Goal: Task Accomplishment & Management: Manage account settings

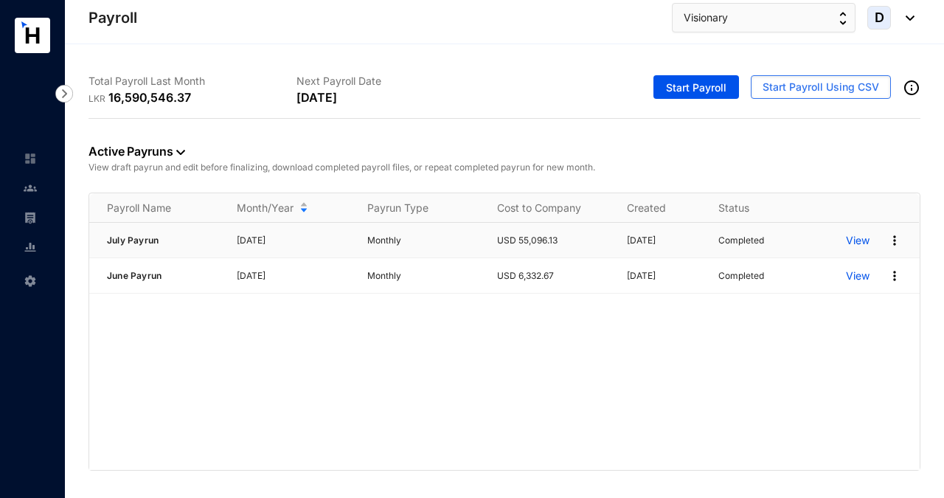
click at [896, 240] on img at bounding box center [895, 240] width 15 height 15
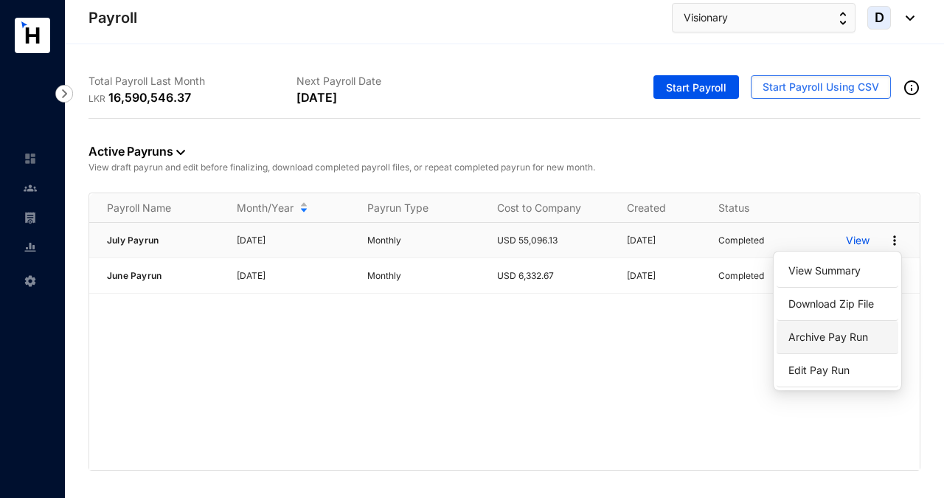
click at [854, 338] on p "Archive Pay Run" at bounding box center [838, 337] width 104 height 25
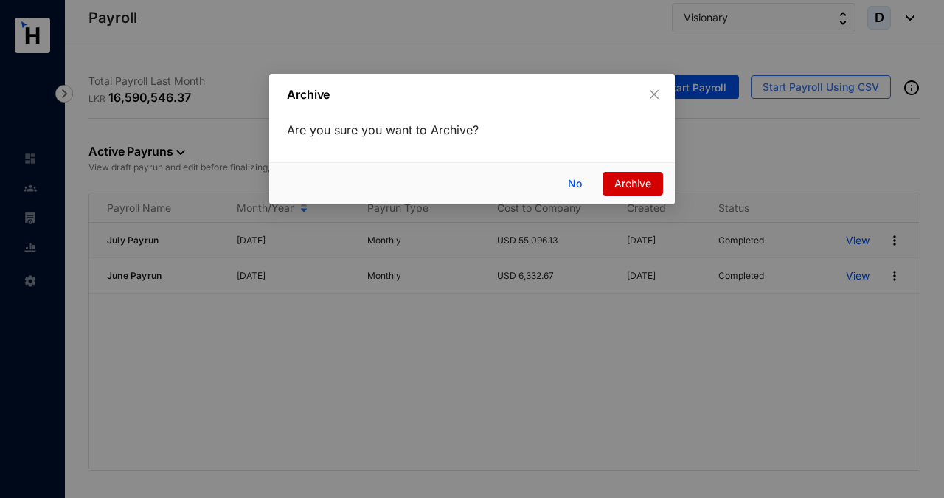
click at [638, 182] on span "Archive" at bounding box center [633, 184] width 37 height 16
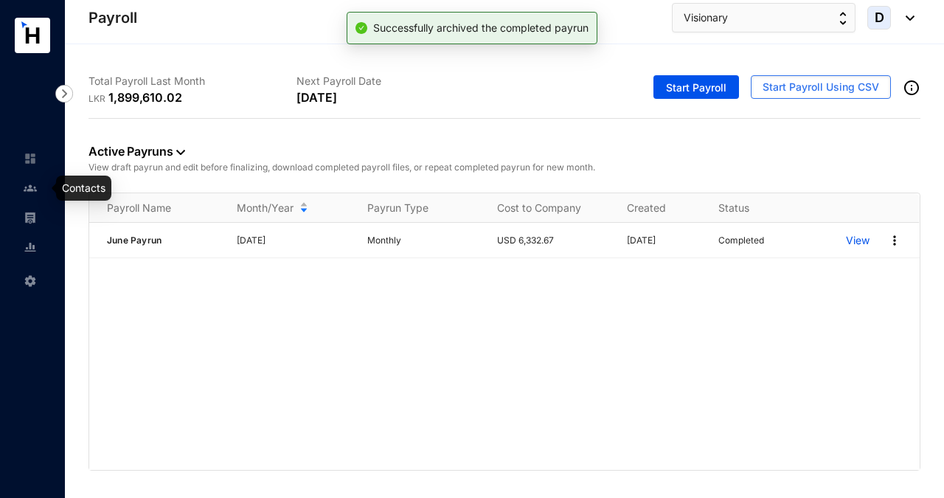
click at [33, 192] on img at bounding box center [30, 188] width 13 height 13
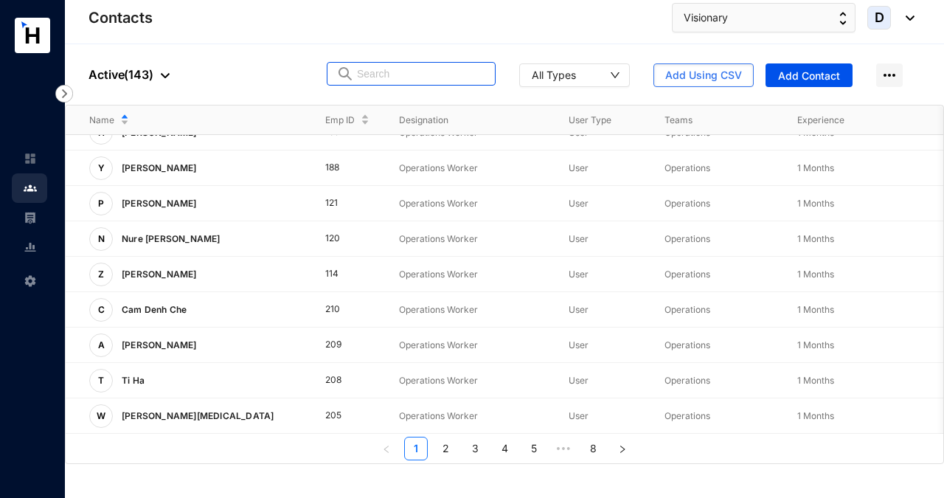
click at [396, 77] on input "text" at bounding box center [421, 74] width 129 height 22
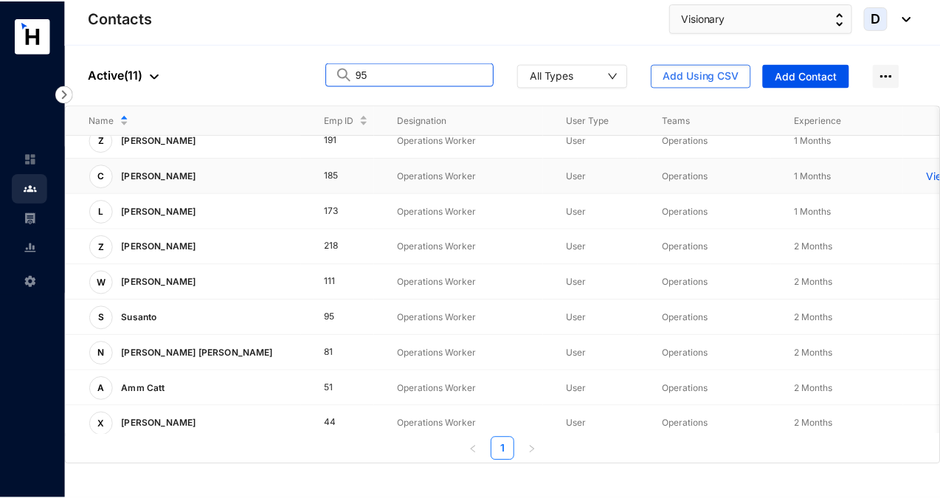
scroll to position [86, 0]
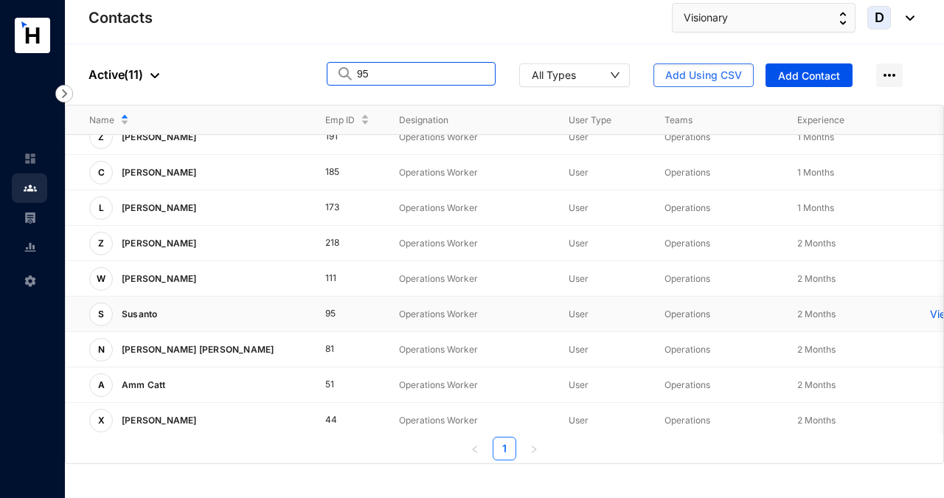
type input "95"
click at [937, 314] on p "View More" at bounding box center [959, 314] width 59 height 15
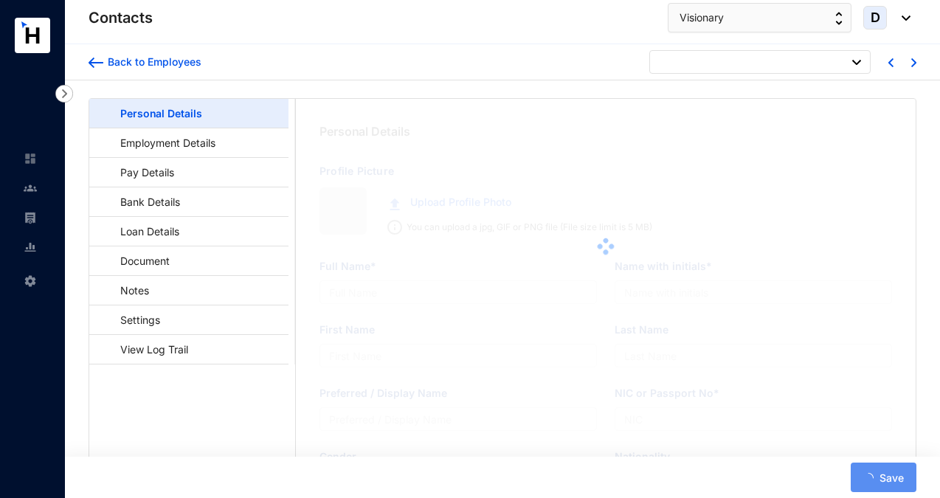
type input "Susanto"
type input "X4487873"
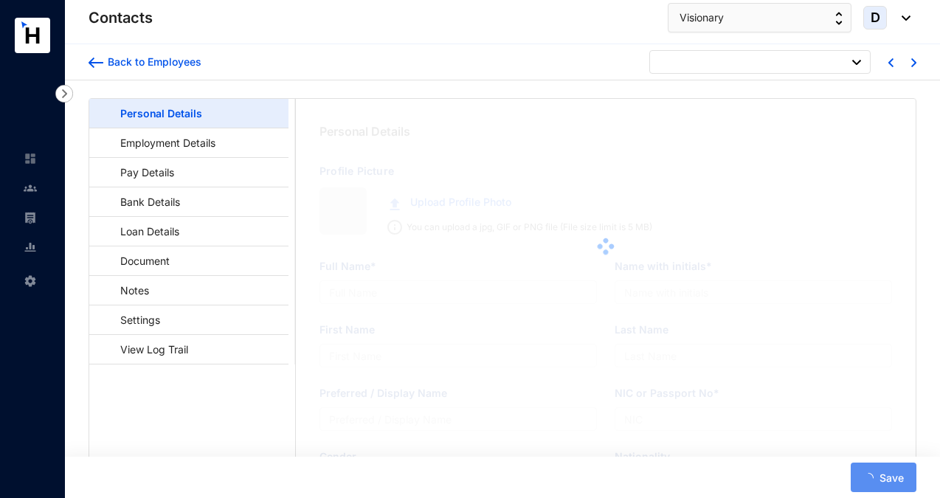
type input "[GEOGRAPHIC_DATA][STREET_ADDRESS][PERSON_NAME]"
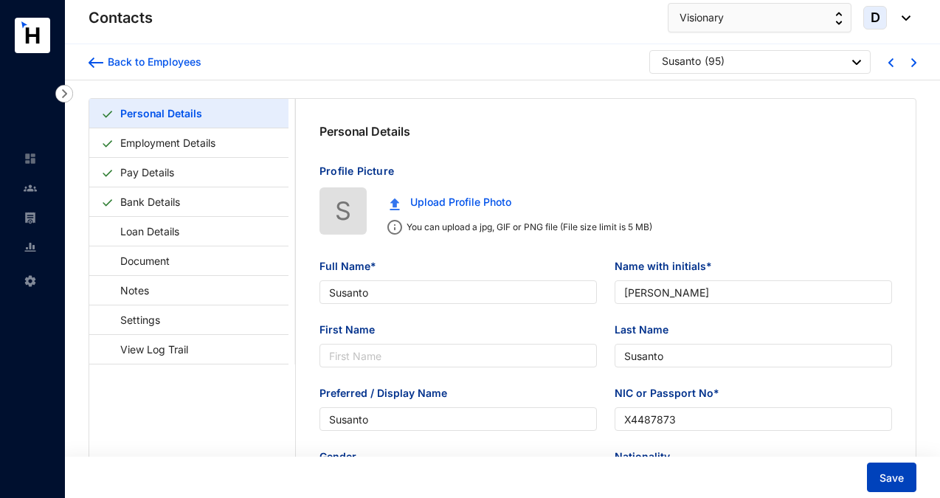
click at [901, 478] on span "Save" at bounding box center [892, 478] width 24 height 15
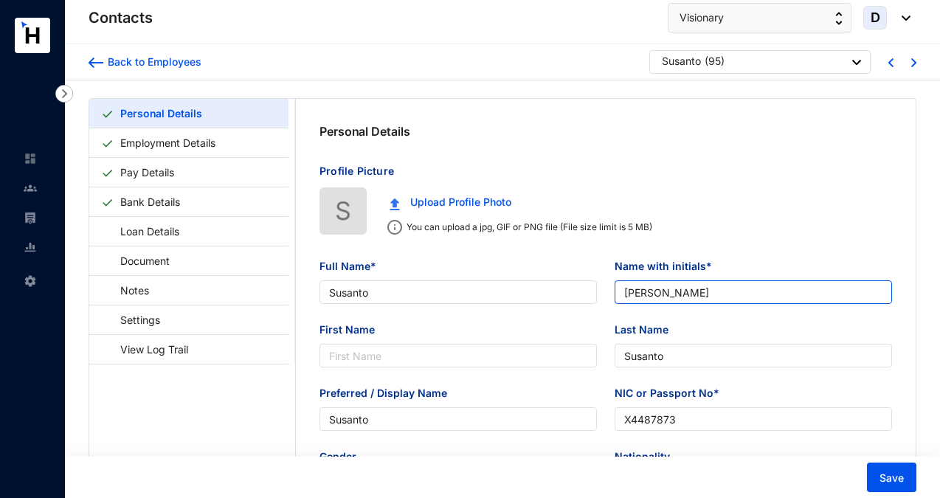
click at [638, 293] on input "[PERSON_NAME]" at bounding box center [753, 292] width 277 height 24
type input "Susanto"
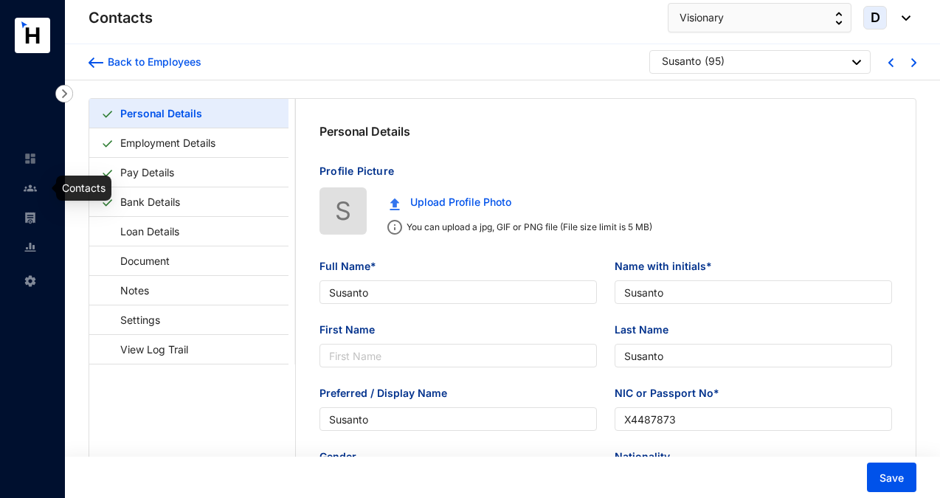
click at [35, 182] on img at bounding box center [30, 188] width 13 height 13
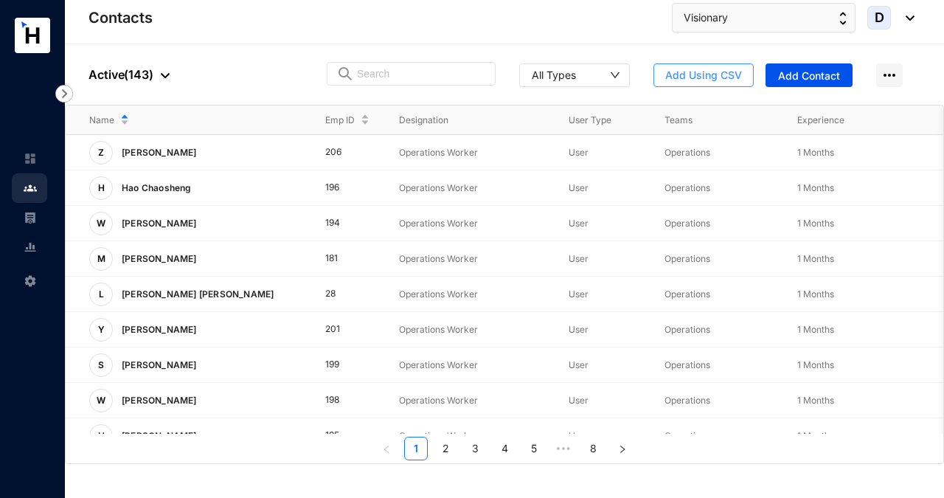
click at [677, 80] on span "Add Using CSV" at bounding box center [704, 75] width 77 height 15
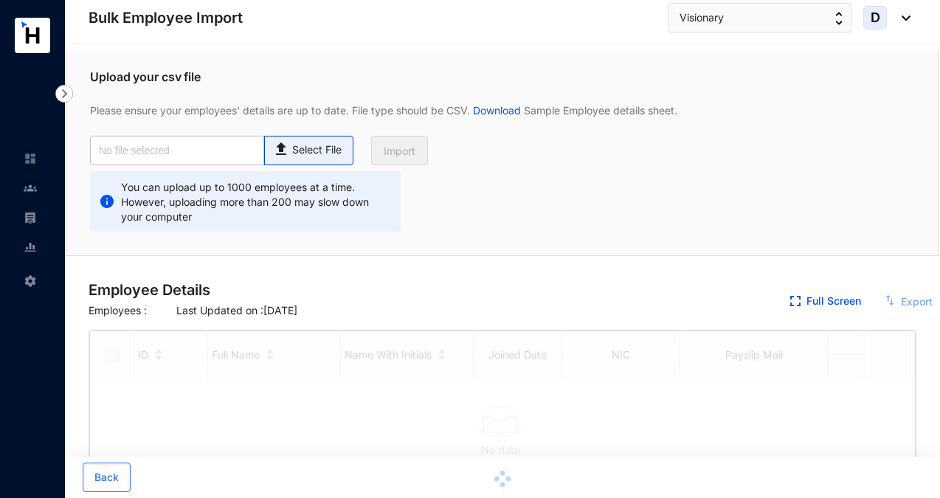
checkbox input "true"
click at [328, 153] on p "Select File" at bounding box center [316, 149] width 49 height 15
click at [0, 0] on input "Select File" at bounding box center [0, 0] width 0 height 0
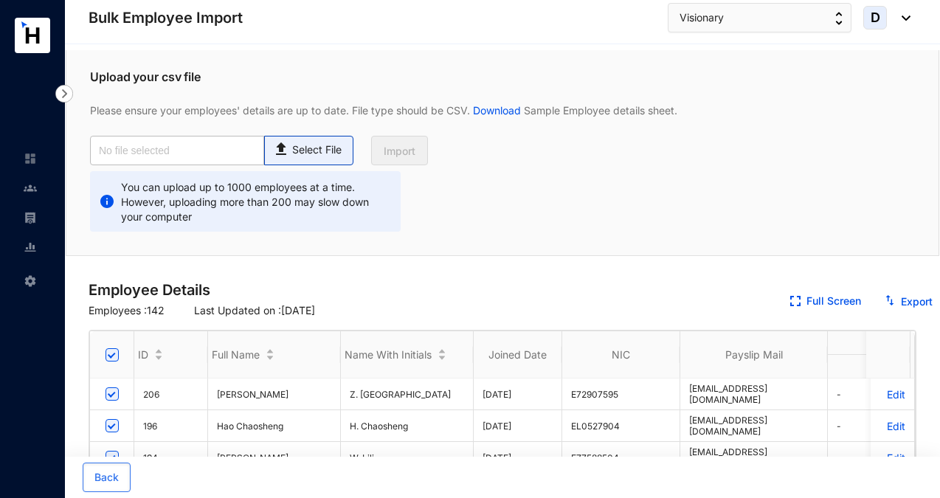
type input "Visionary Emp Data Base_July.csv"
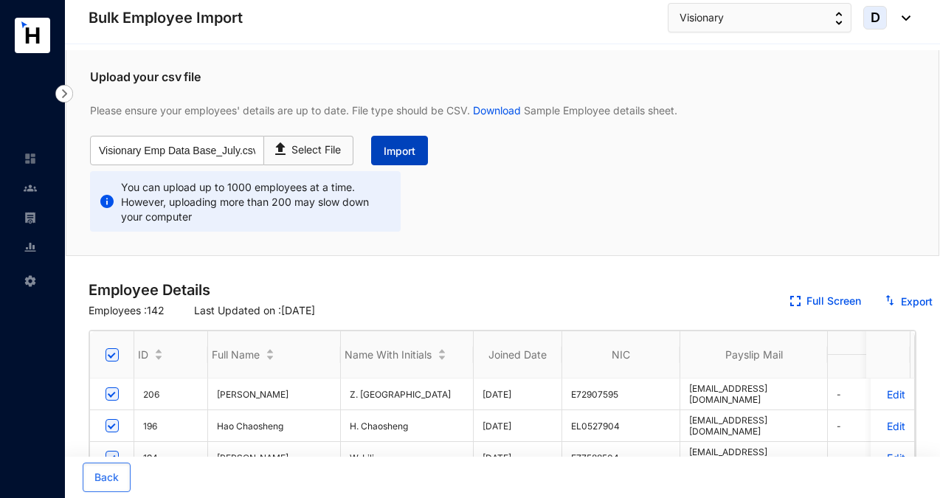
click at [406, 145] on span "Import" at bounding box center [400, 151] width 32 height 15
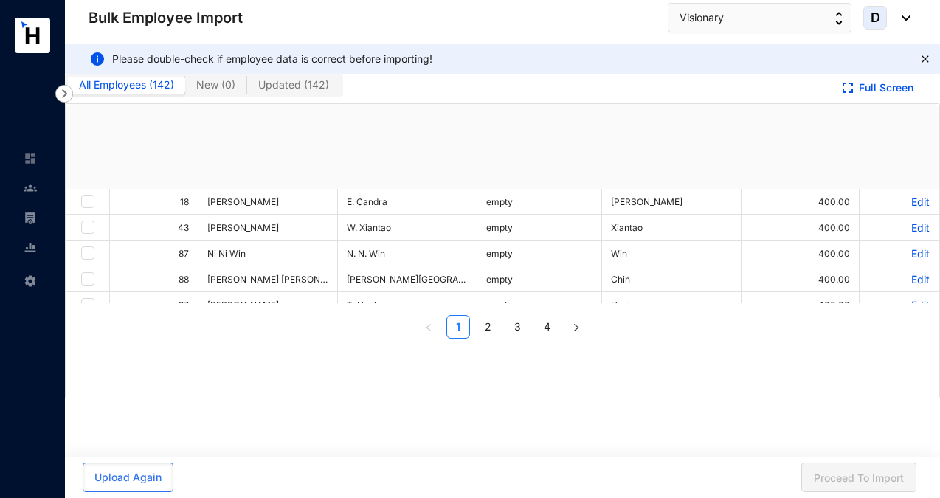
checkbox input "true"
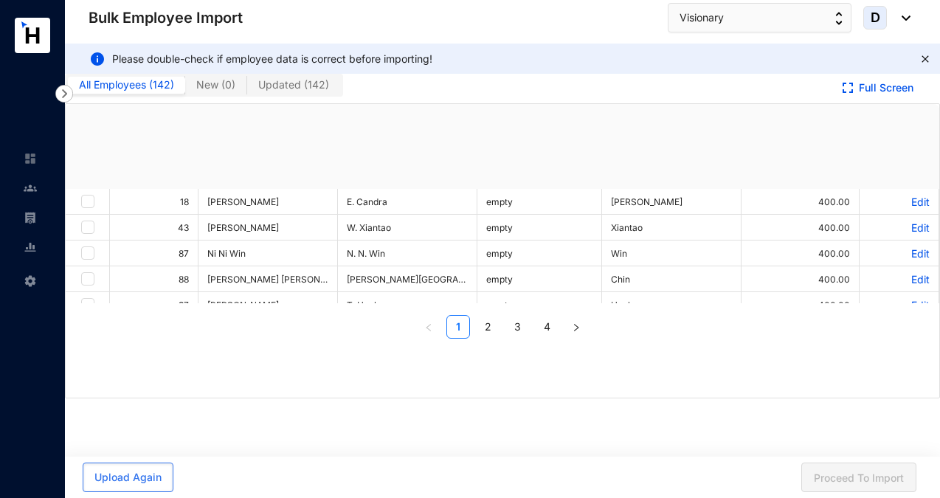
checkbox input "true"
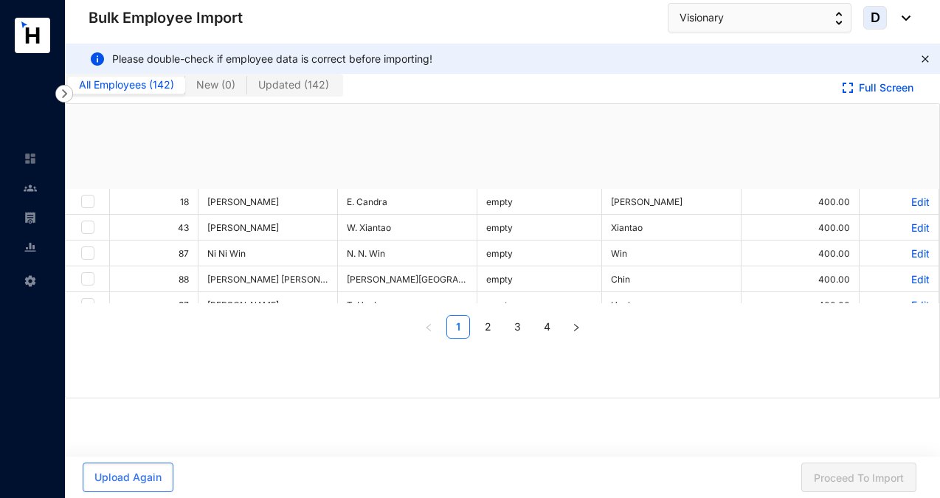
checkbox input "true"
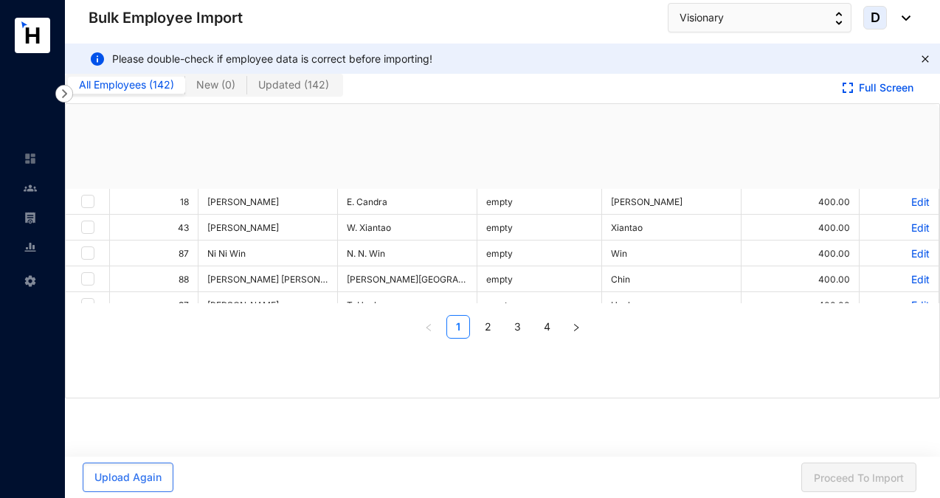
checkbox input "true"
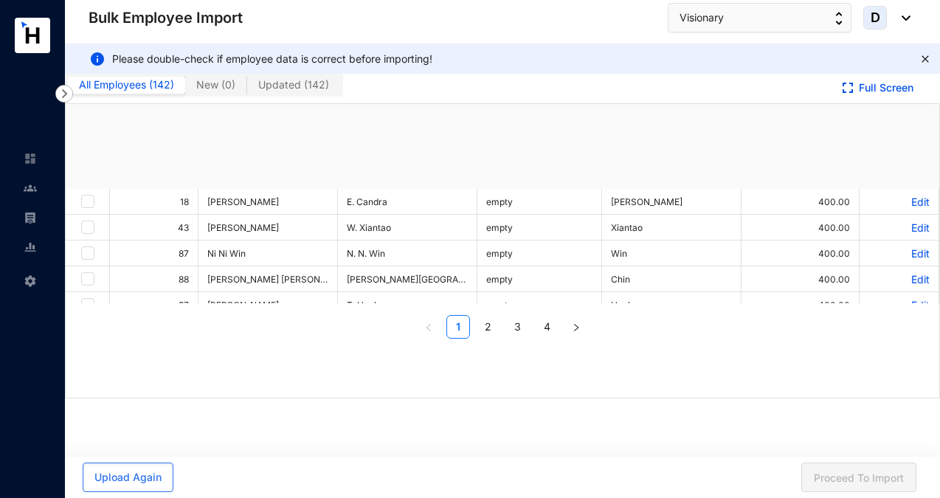
checkbox input "true"
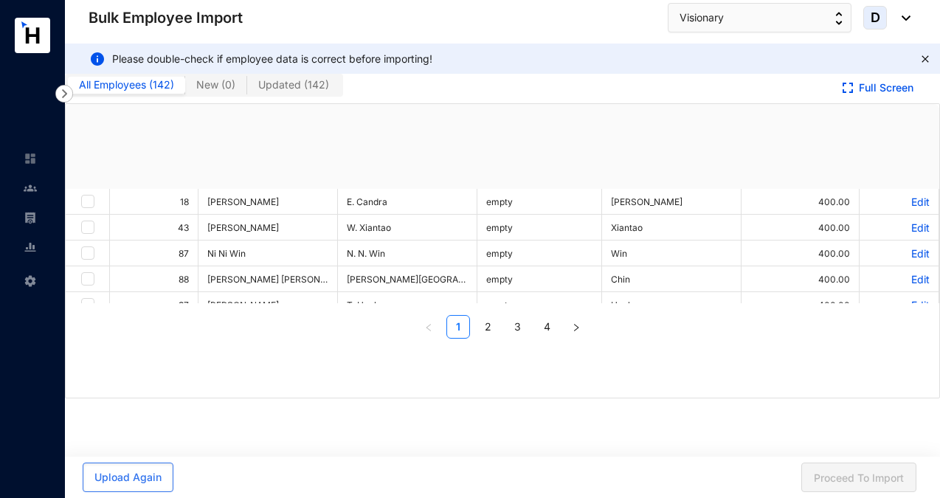
checkbox input "true"
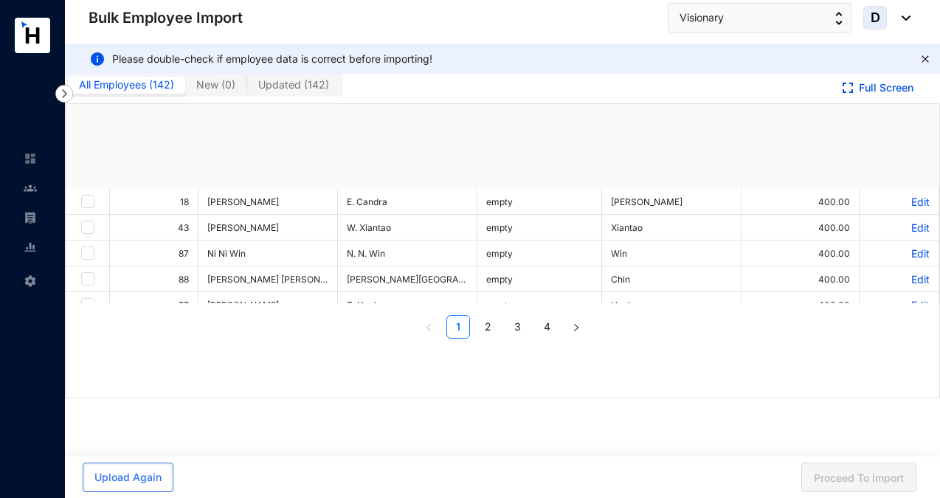
checkbox input "true"
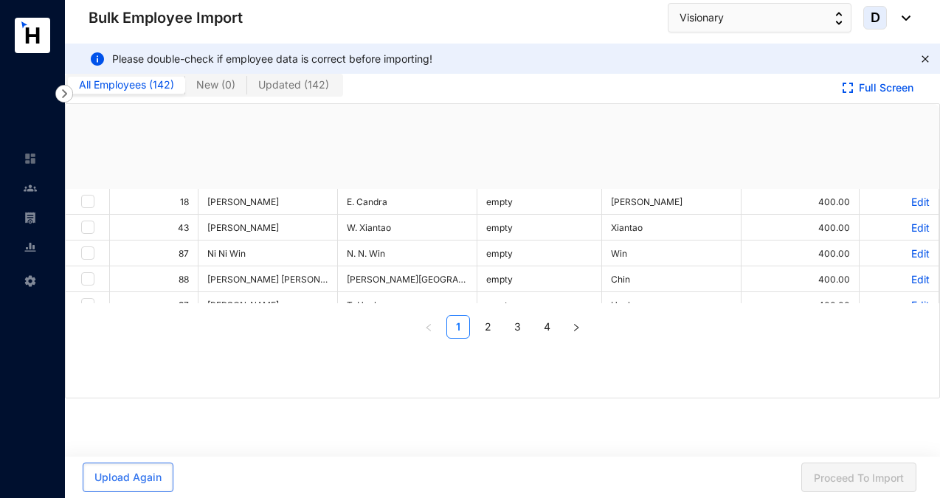
checkbox input "true"
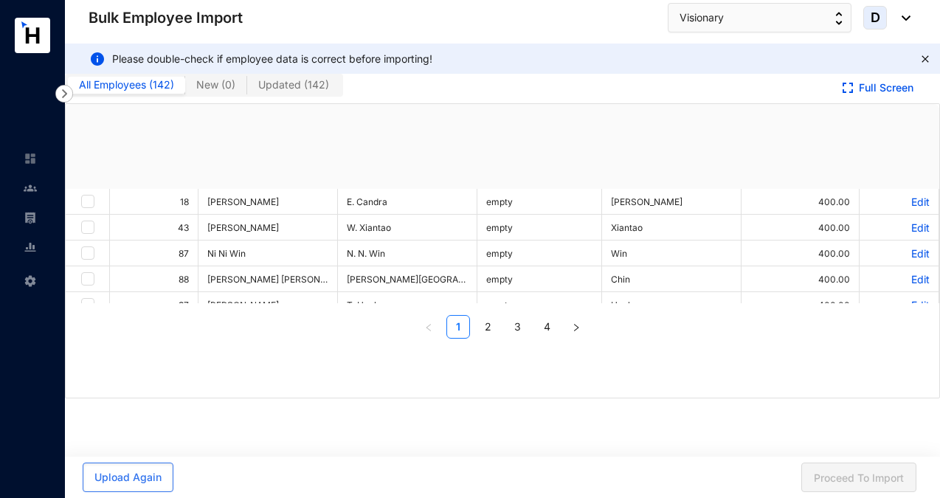
checkbox input "true"
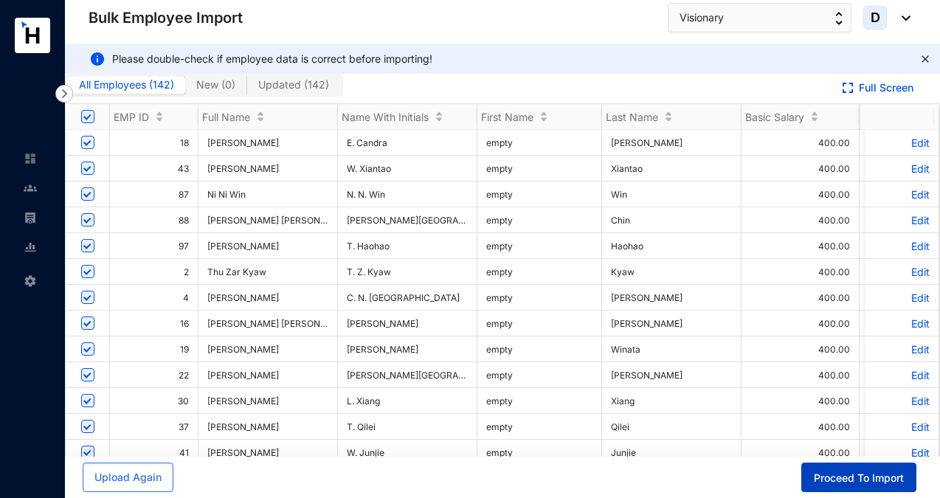
click at [851, 486] on button "Proceed To Import" at bounding box center [858, 478] width 115 height 30
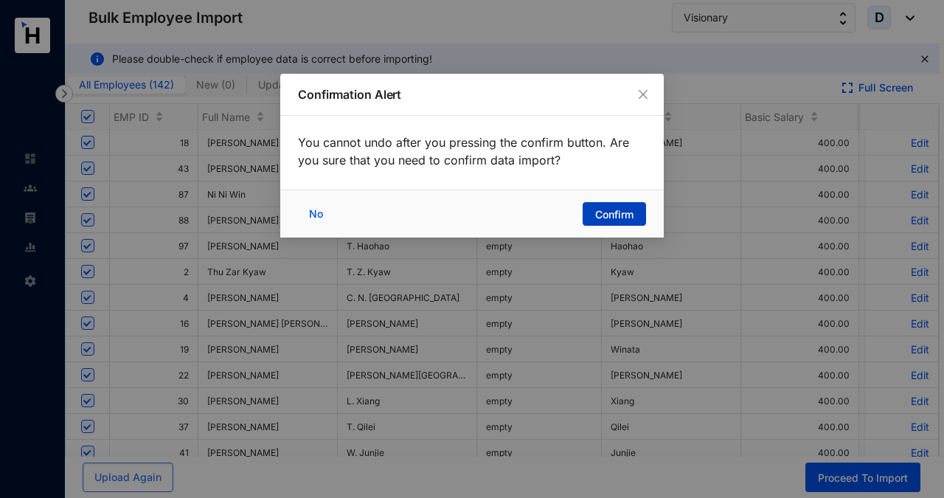
click at [611, 213] on span "Confirm" at bounding box center [614, 214] width 38 height 15
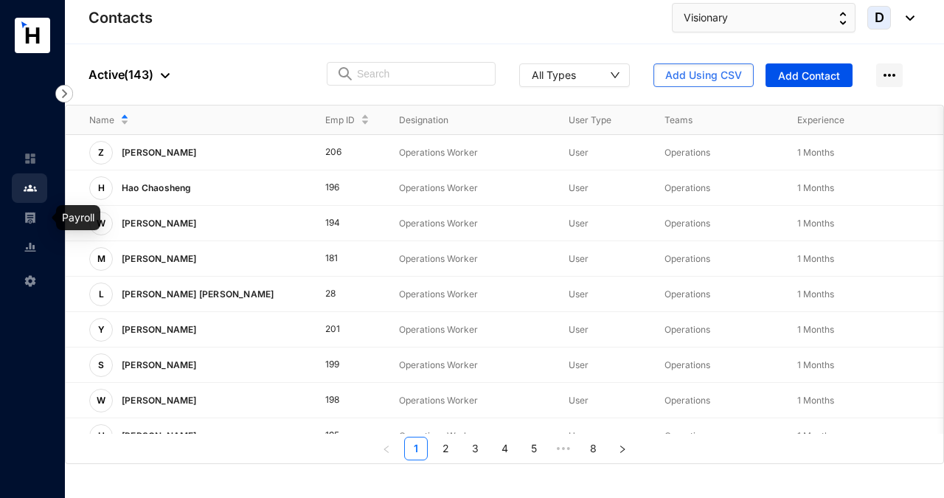
click at [32, 221] on img at bounding box center [30, 217] width 13 height 13
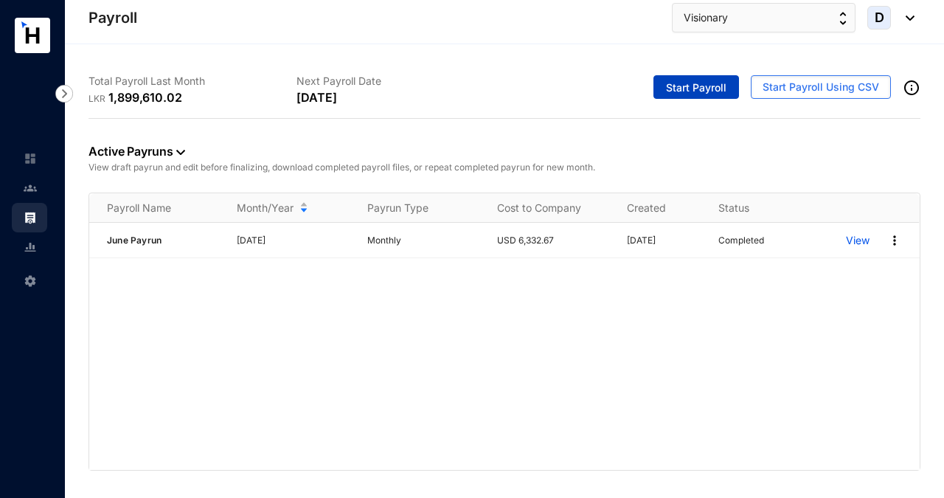
click at [691, 89] on span "Start Payroll" at bounding box center [696, 87] width 61 height 15
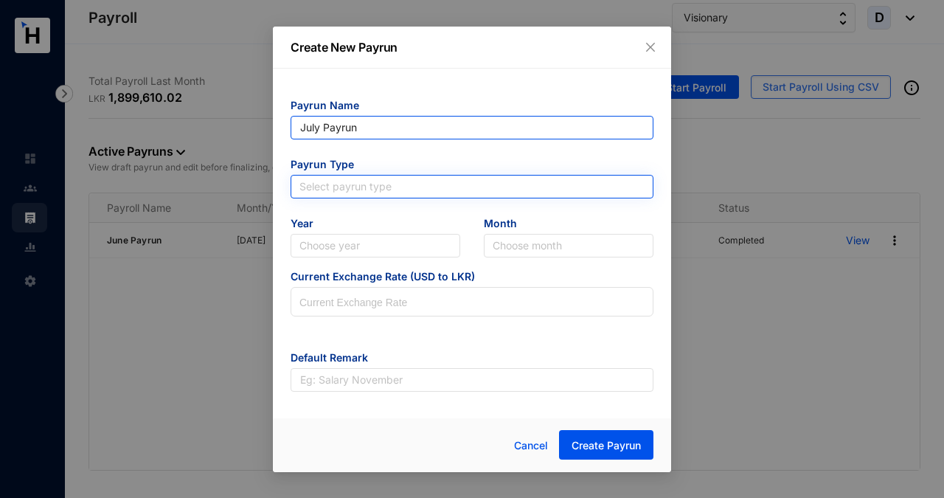
type input "July Payrun"
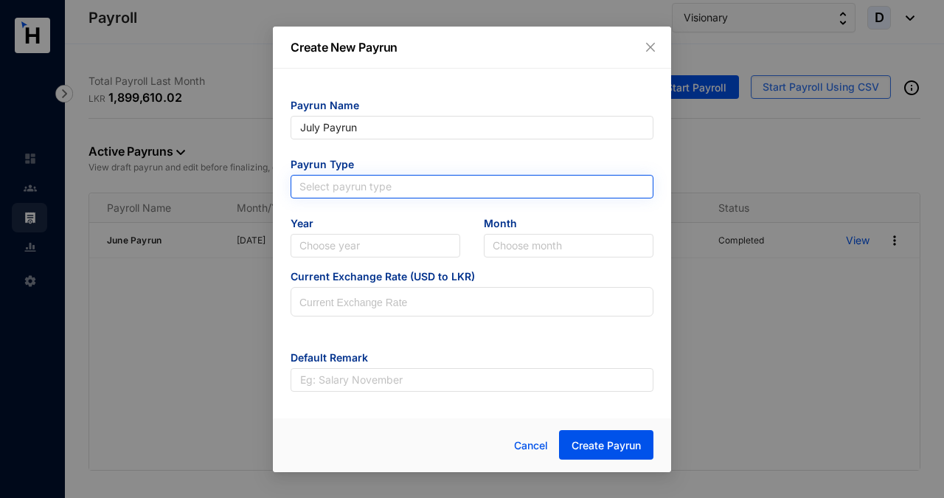
type input "July Payrun"
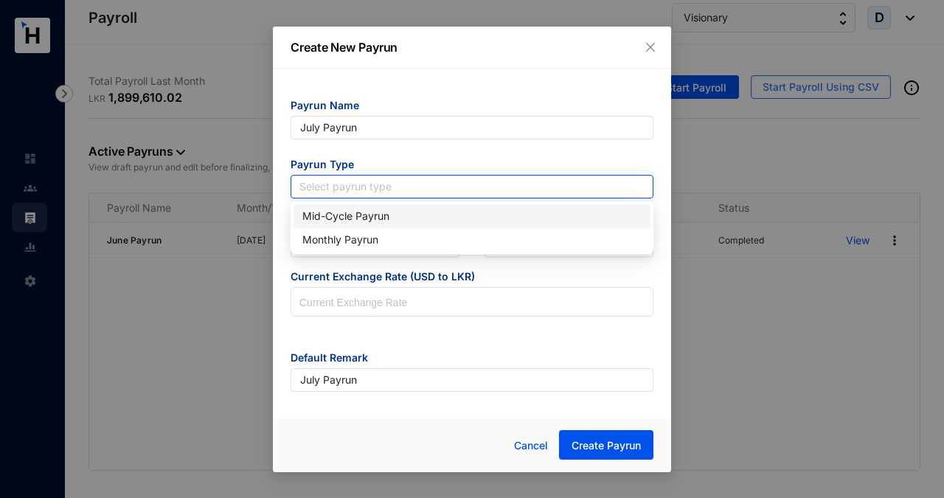
click at [401, 190] on input "search" at bounding box center [472, 187] width 345 height 22
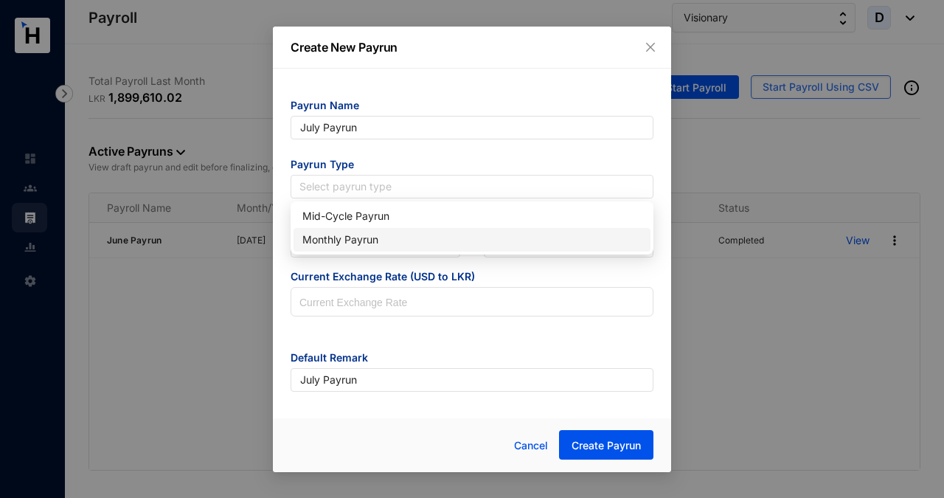
click at [384, 241] on div "Monthly Payrun" at bounding box center [472, 240] width 339 height 16
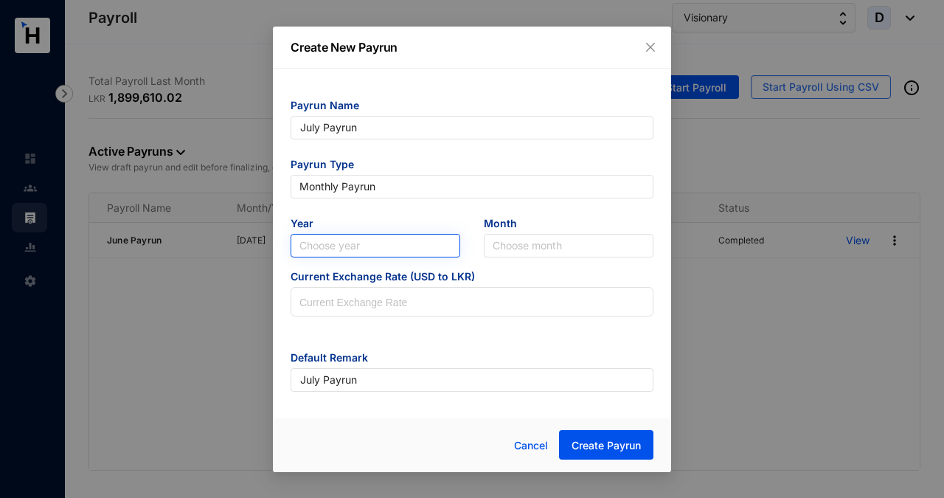
click at [384, 241] on input "search" at bounding box center [376, 246] width 152 height 22
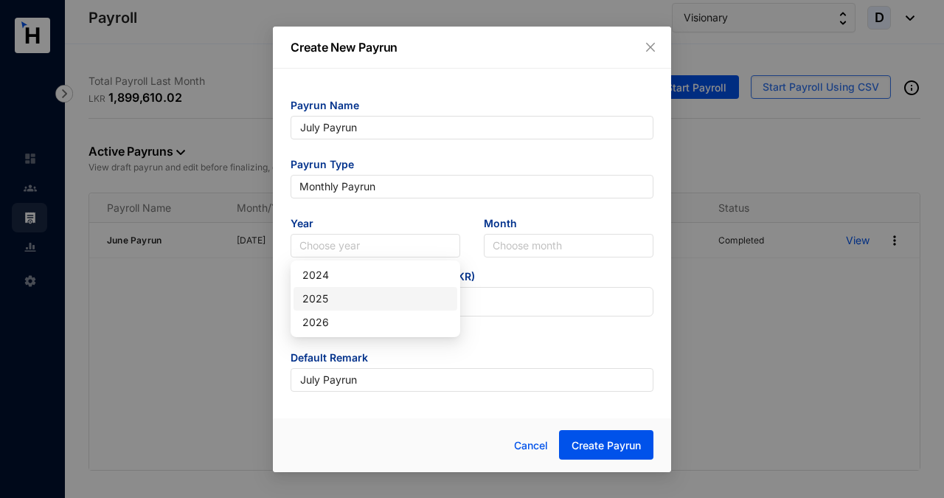
click at [372, 299] on div "2025" at bounding box center [376, 299] width 146 height 16
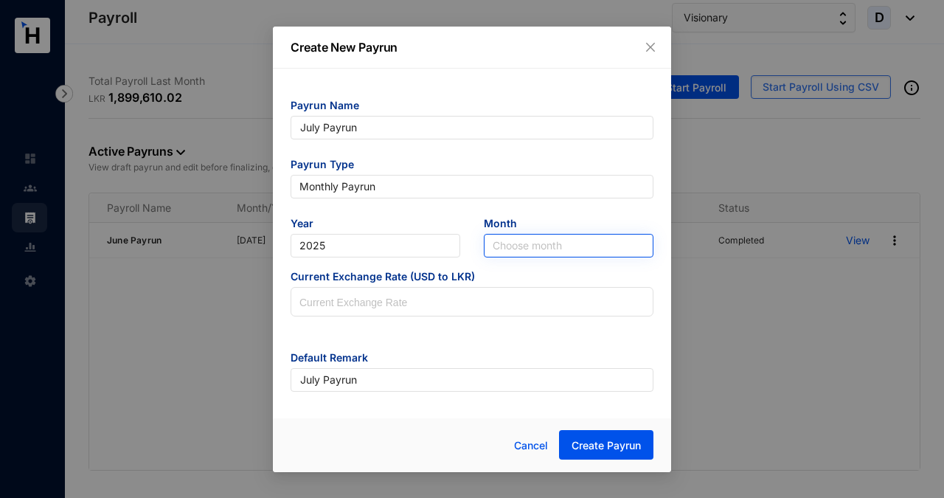
click at [502, 246] on input "search" at bounding box center [569, 246] width 152 height 22
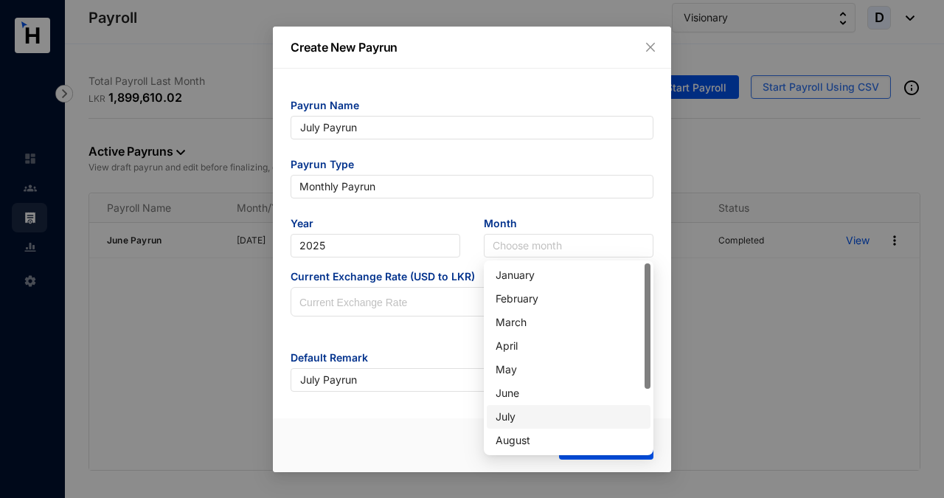
click at [521, 416] on div "July" at bounding box center [569, 417] width 146 height 16
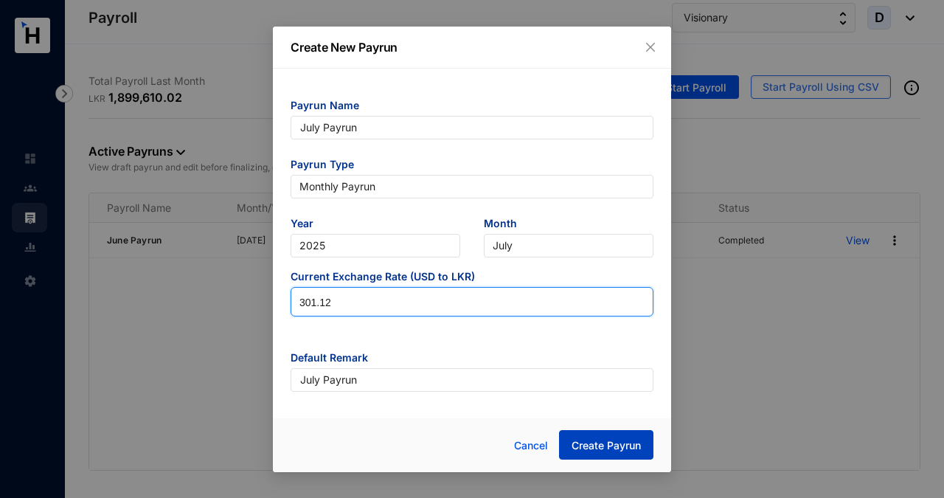
type input "301.12"
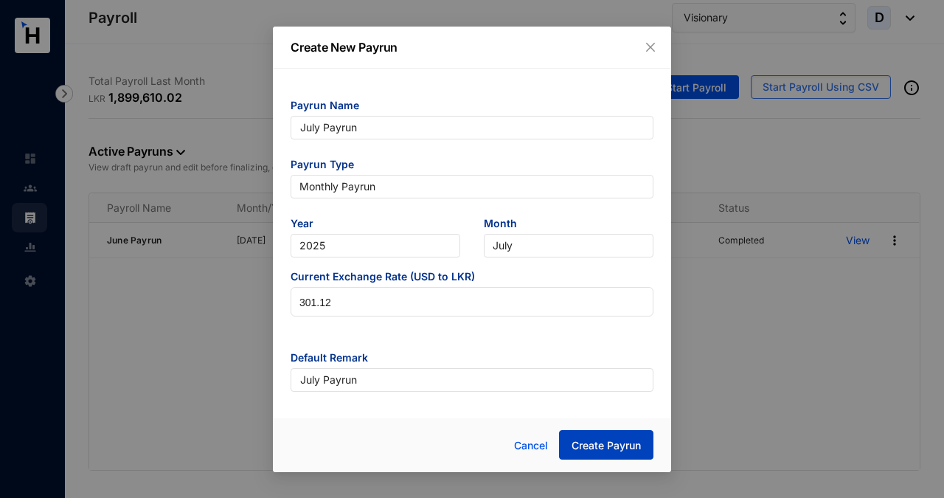
click at [605, 449] on span "Create Payrun" at bounding box center [606, 445] width 69 height 15
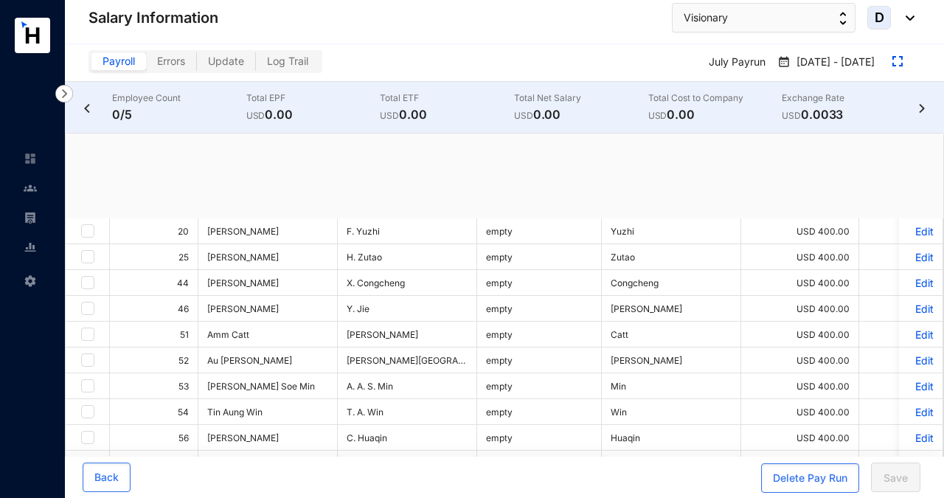
checkbox input "true"
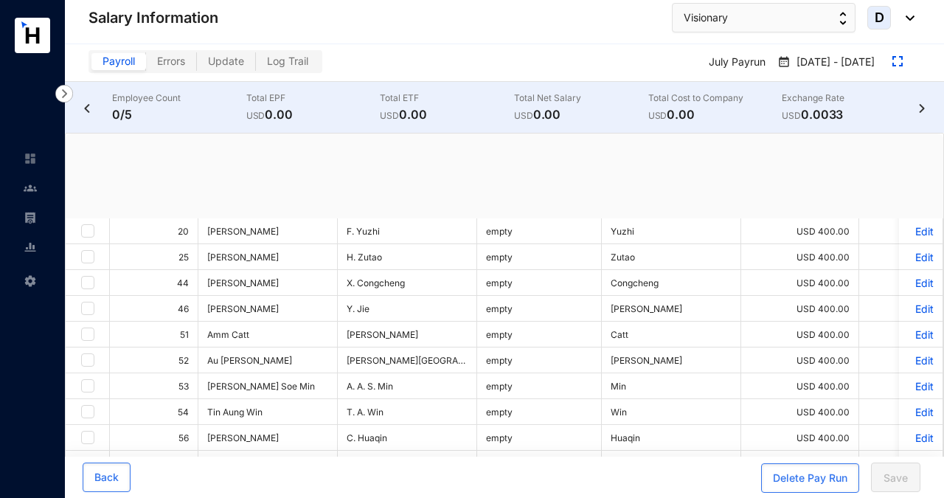
checkbox input "true"
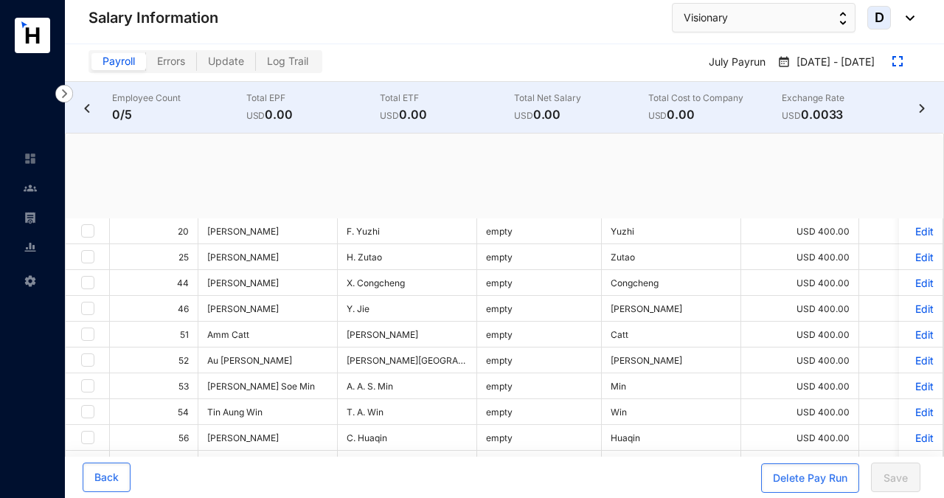
checkbox input "true"
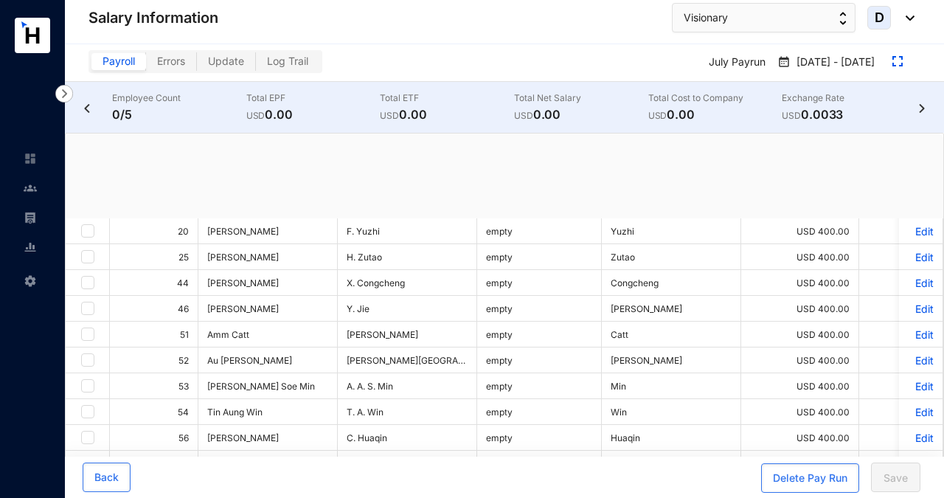
checkbox input "true"
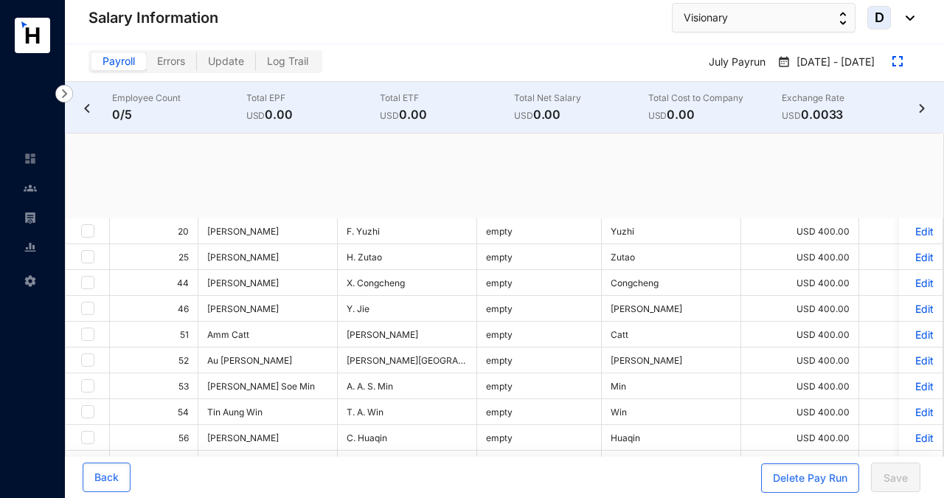
checkbox input "true"
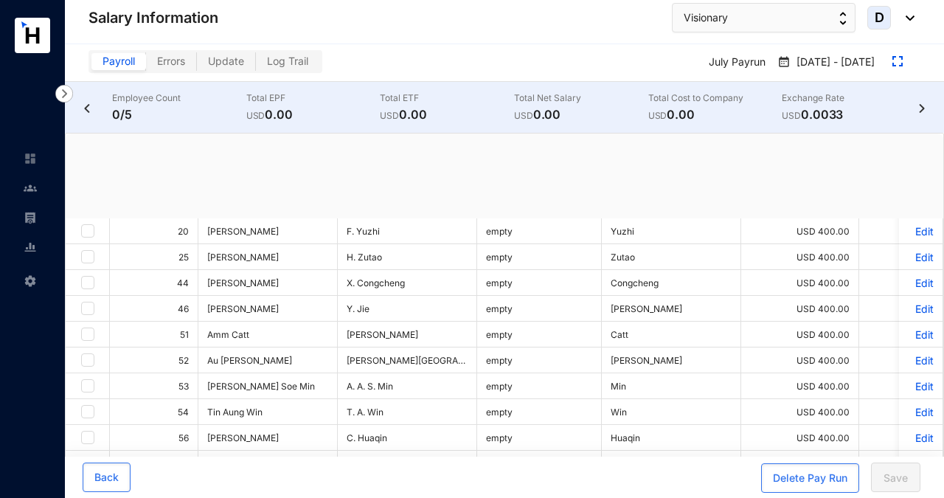
checkbox input "true"
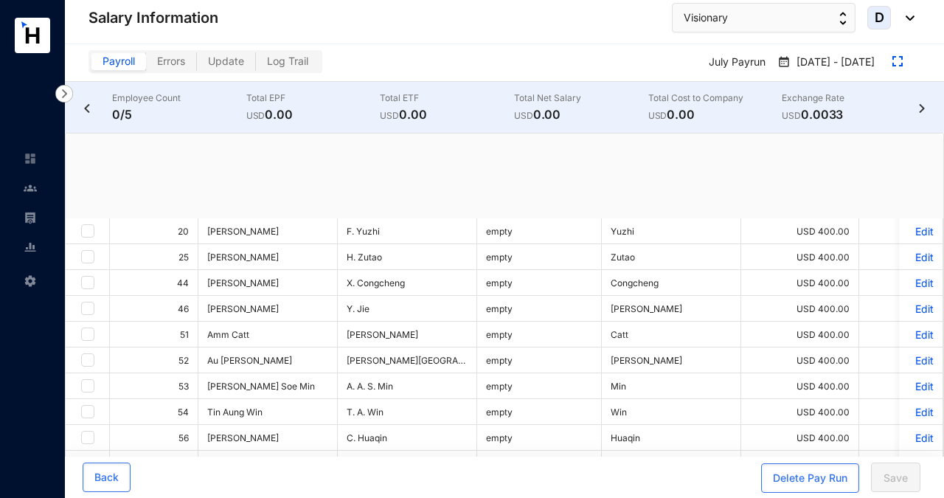
checkbox input "true"
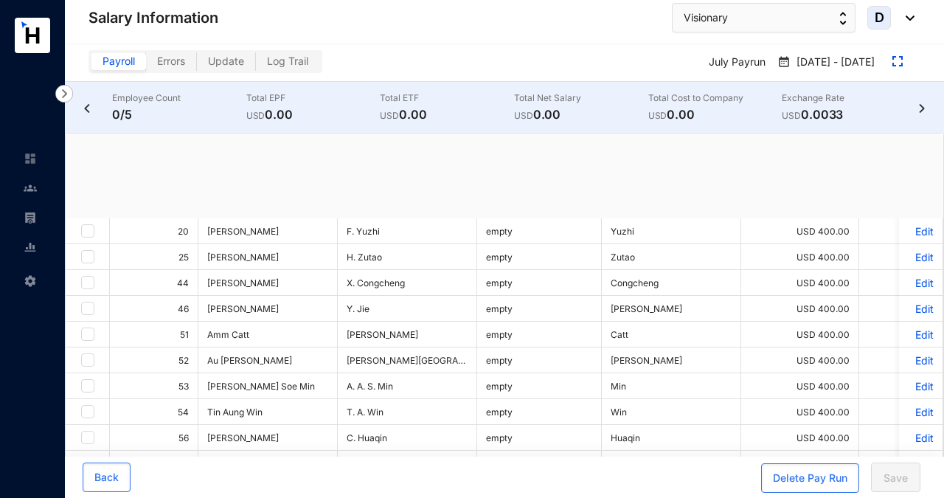
checkbox input "true"
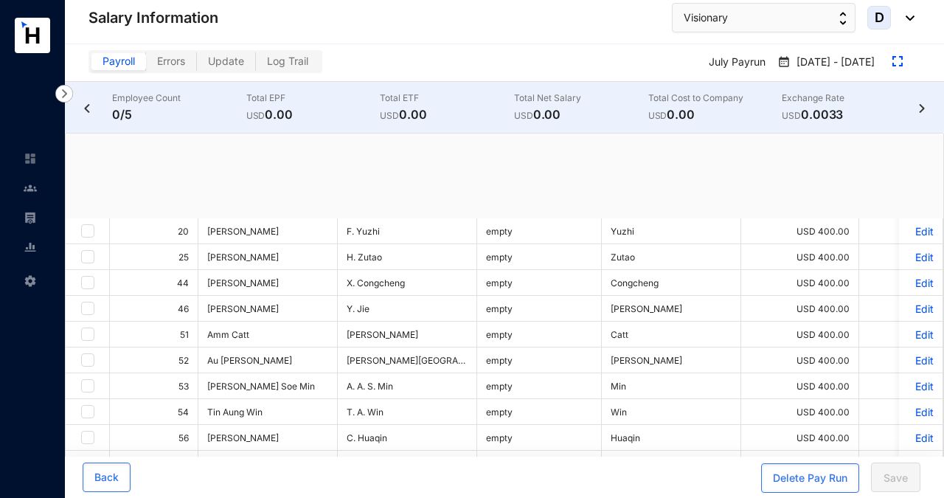
checkbox input "true"
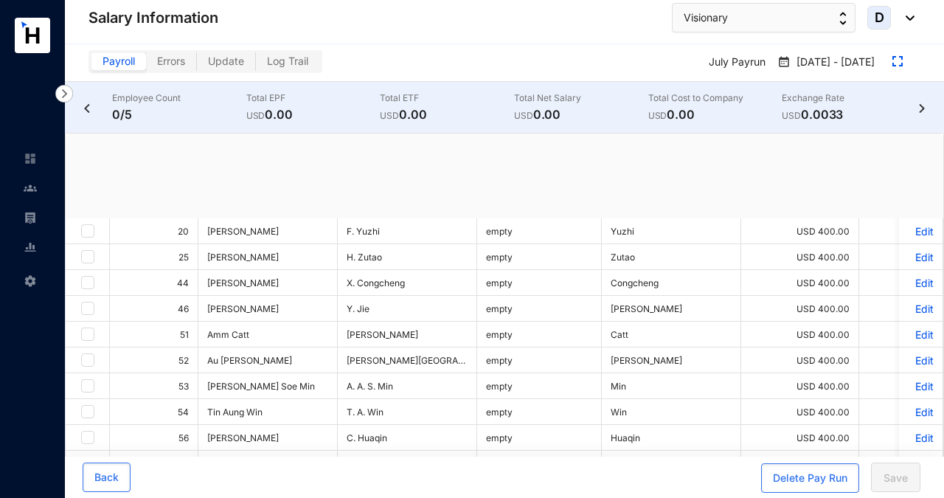
checkbox input "true"
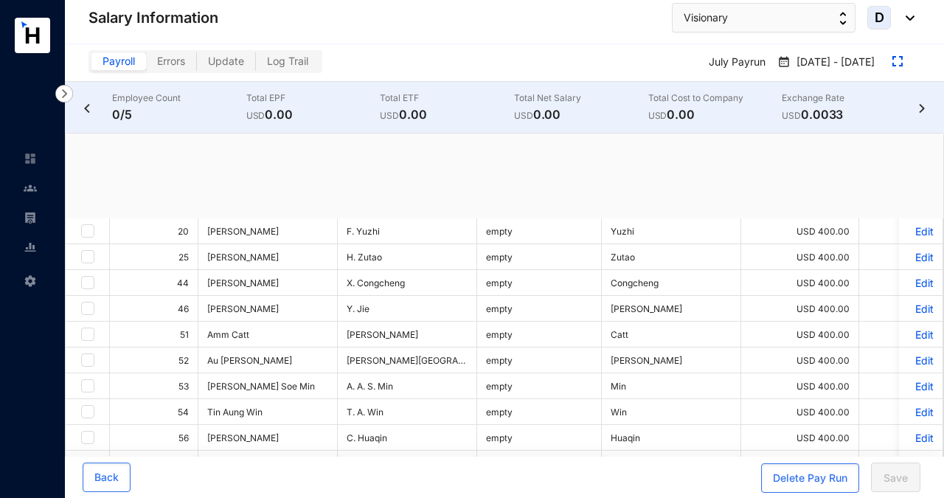
checkbox input "true"
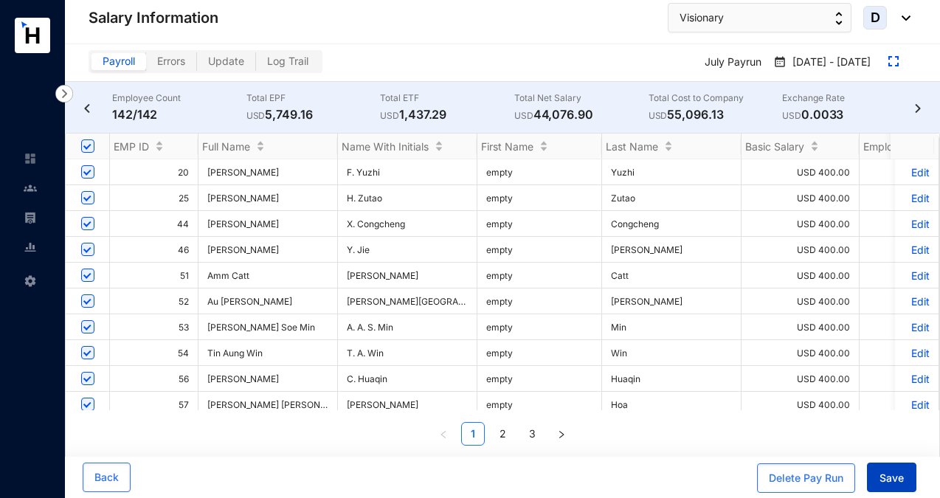
click at [888, 483] on span "Save" at bounding box center [892, 478] width 24 height 15
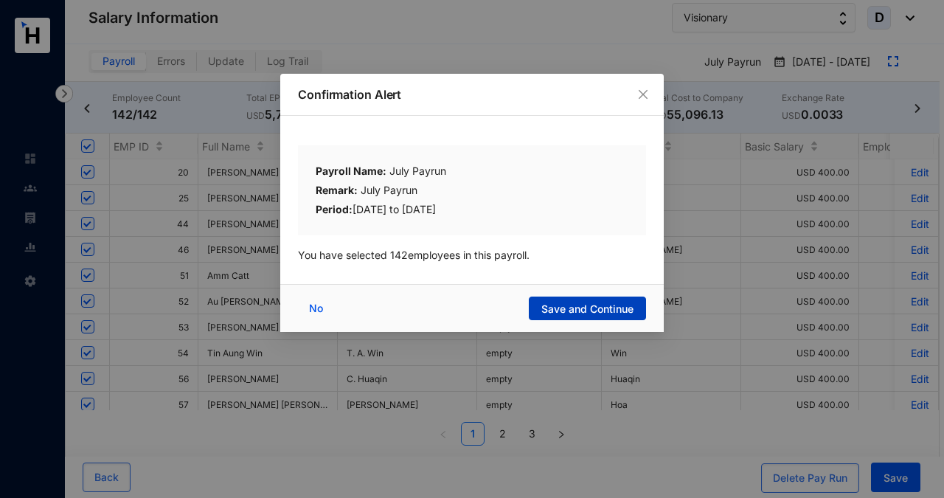
click at [621, 312] on span "Save and Continue" at bounding box center [588, 309] width 92 height 15
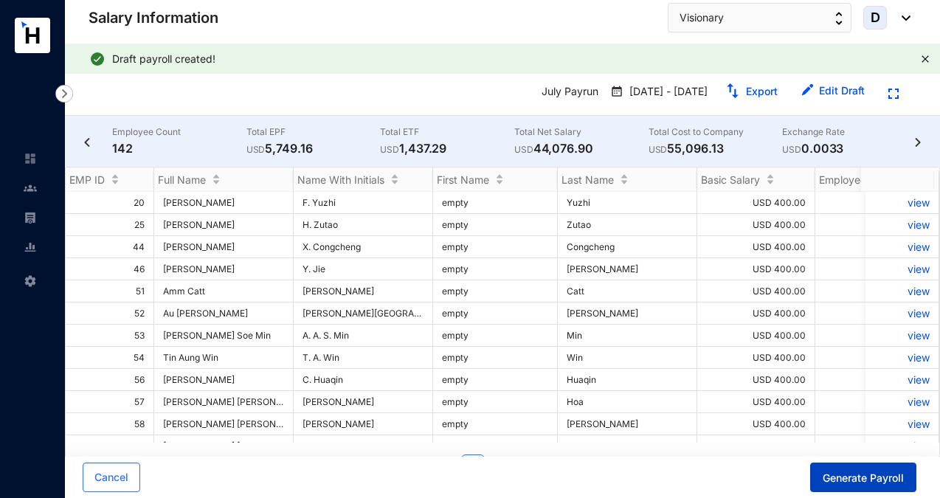
click at [868, 483] on span "Generate Payroll" at bounding box center [863, 478] width 81 height 15
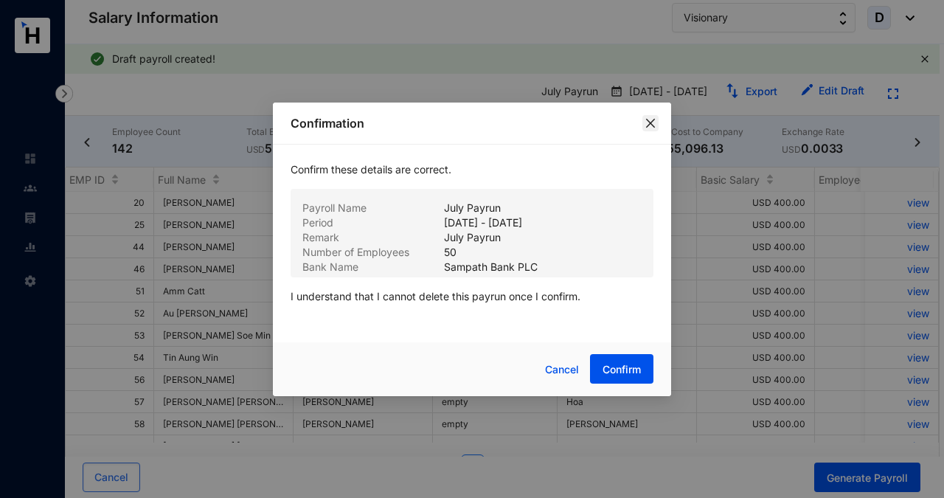
click at [652, 121] on icon "close" at bounding box center [651, 123] width 12 height 12
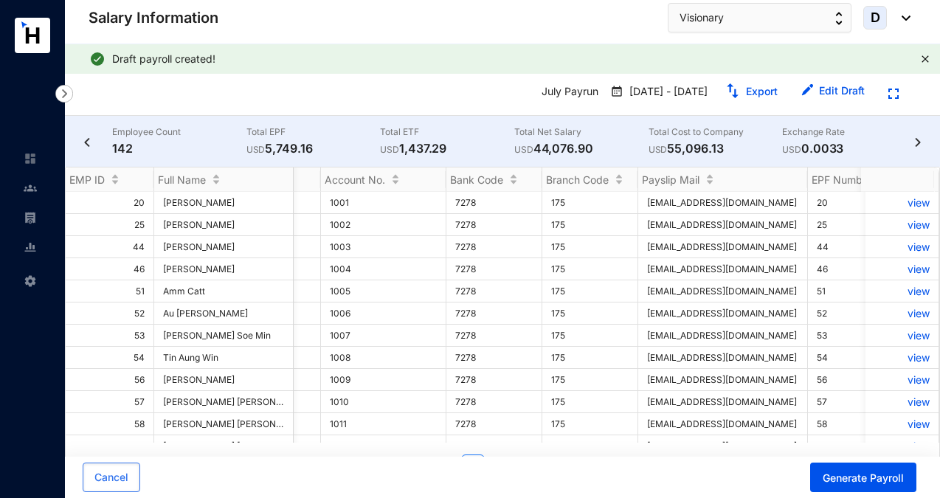
scroll to position [0, 1616]
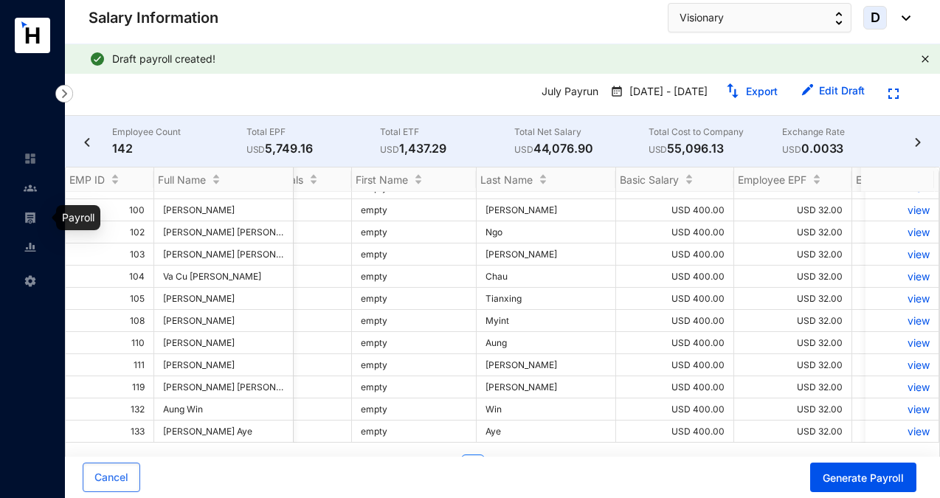
click at [34, 220] on img at bounding box center [30, 217] width 13 height 13
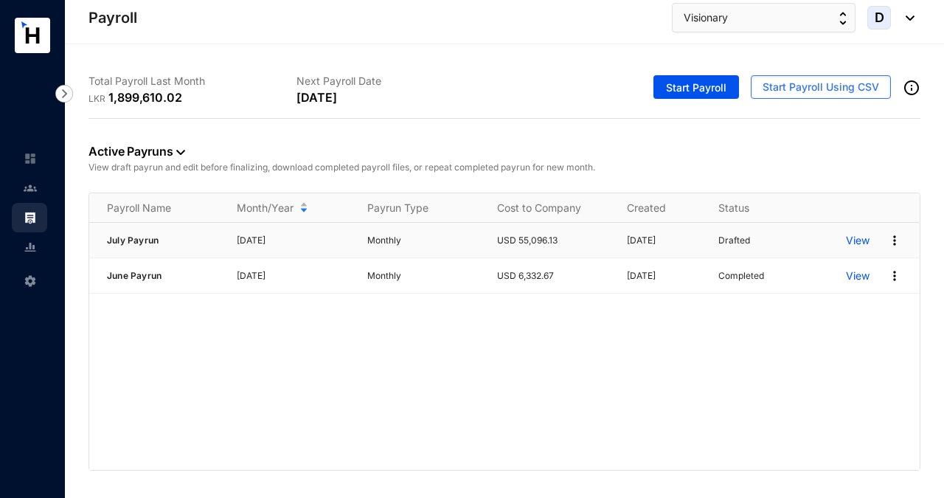
click at [892, 238] on img at bounding box center [895, 240] width 15 height 15
click at [793, 303] on p "Edit" at bounding box center [838, 303] width 104 height 25
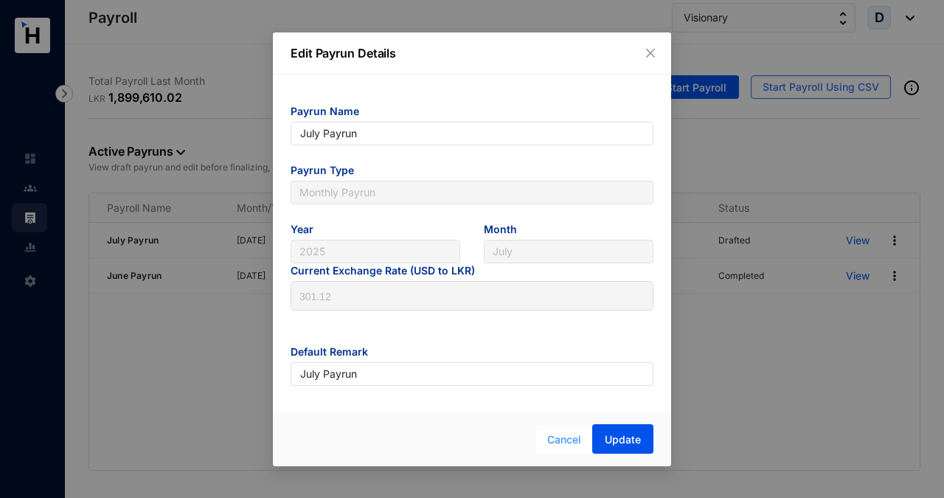
click at [563, 440] on span "Cancel" at bounding box center [564, 440] width 34 height 16
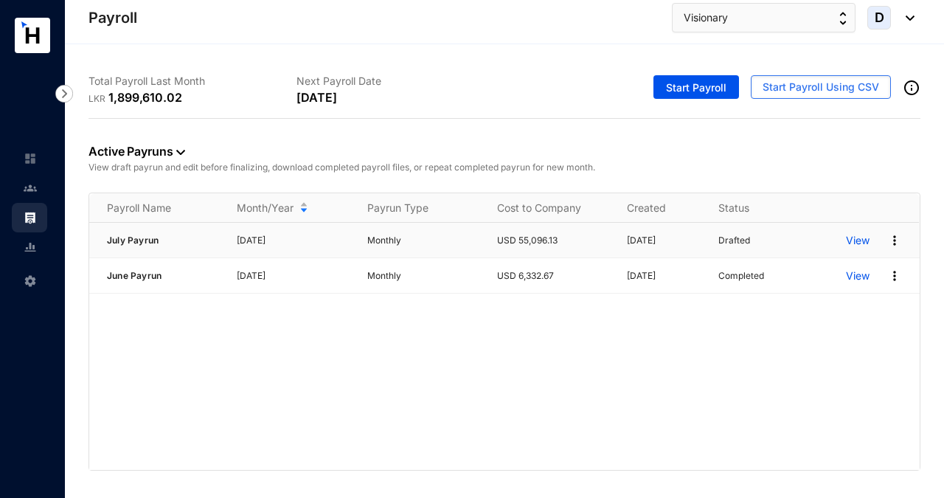
click at [894, 243] on img at bounding box center [895, 240] width 15 height 15
click at [837, 269] on p "Delete" at bounding box center [838, 270] width 104 height 25
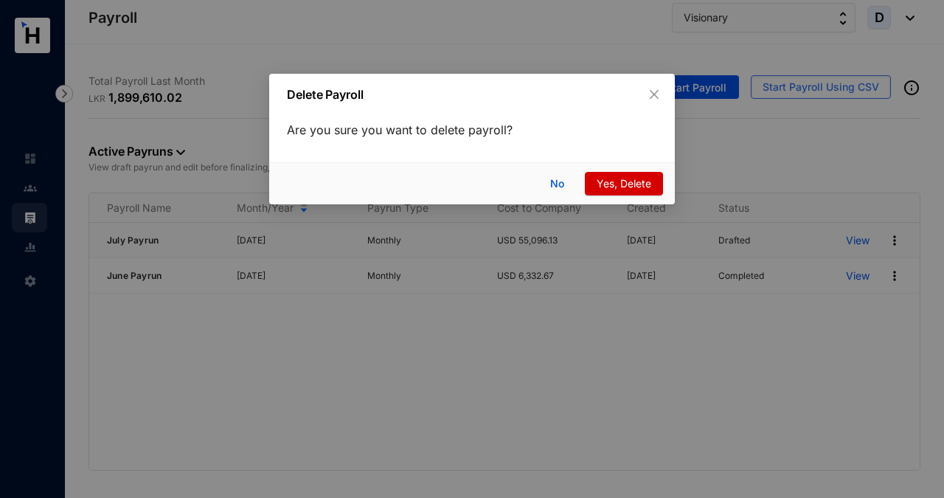
click at [639, 183] on span "Yes, Delete" at bounding box center [624, 184] width 55 height 16
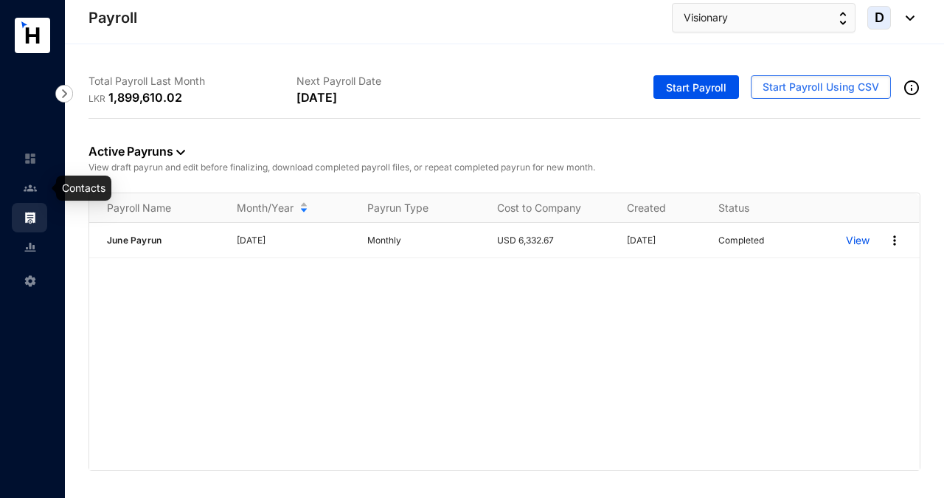
click at [33, 188] on img at bounding box center [30, 188] width 13 height 13
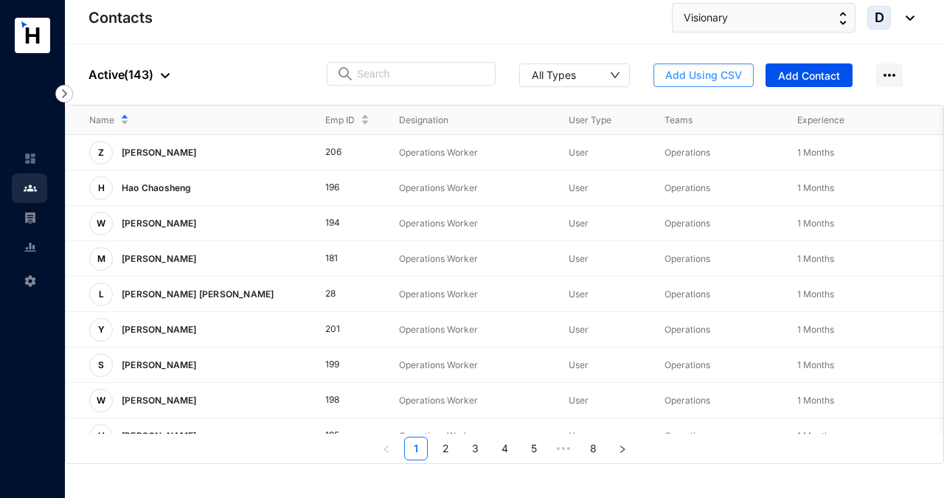
click at [698, 72] on span "Add Using CSV" at bounding box center [704, 75] width 77 height 15
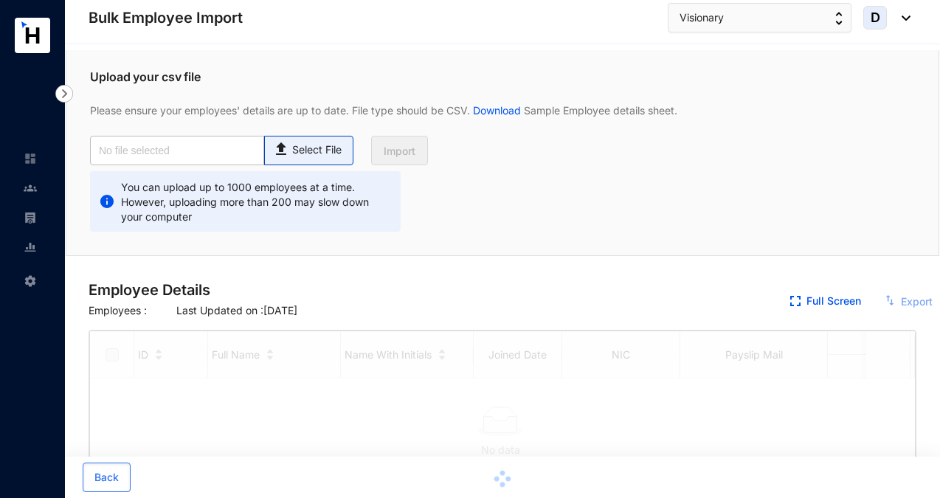
click at [326, 148] on p "Select File" at bounding box center [316, 149] width 49 height 15
click at [0, 0] on input "Select File" at bounding box center [0, 0] width 0 height 0
checkbox input "true"
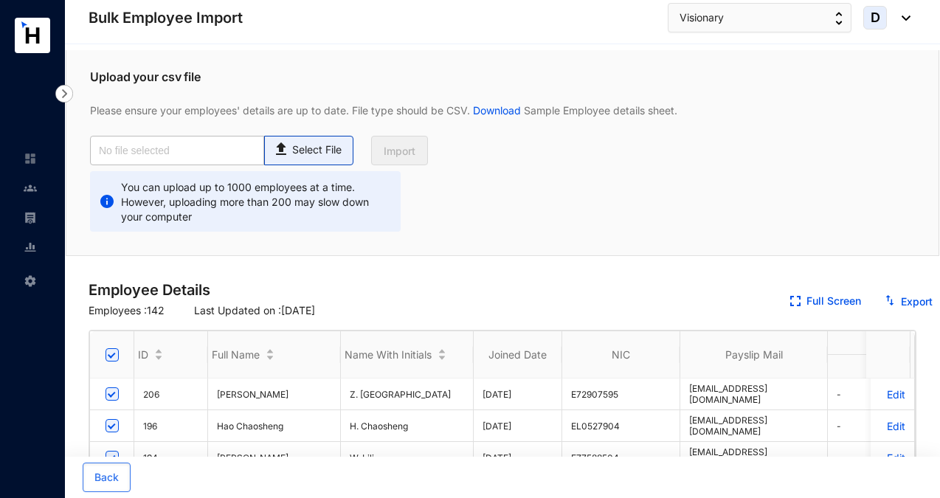
type input "Visionary Emp Data Base_July.csv"
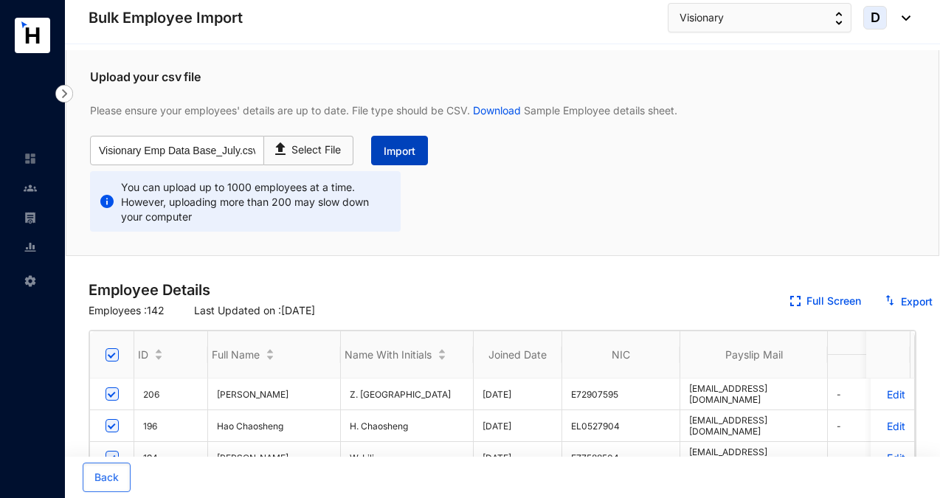
click at [390, 152] on span "Import" at bounding box center [400, 151] width 32 height 15
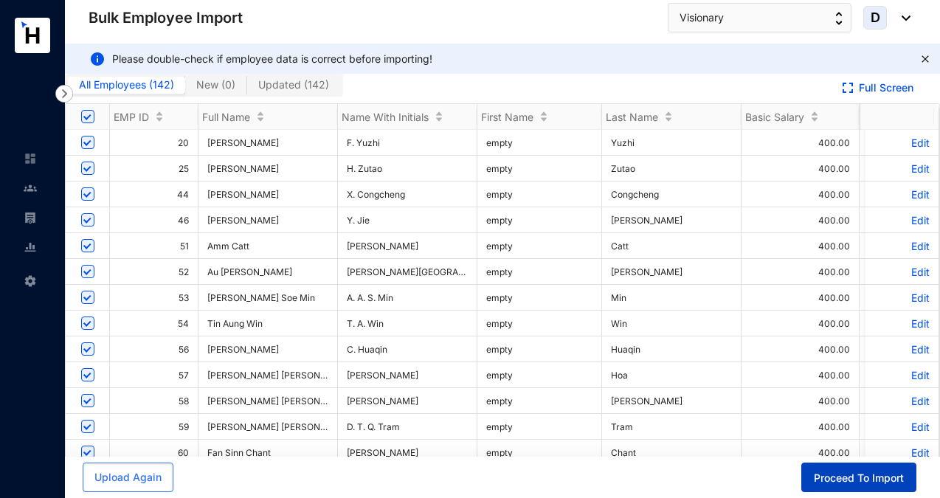
click at [837, 482] on span "Proceed To Import" at bounding box center [859, 478] width 90 height 15
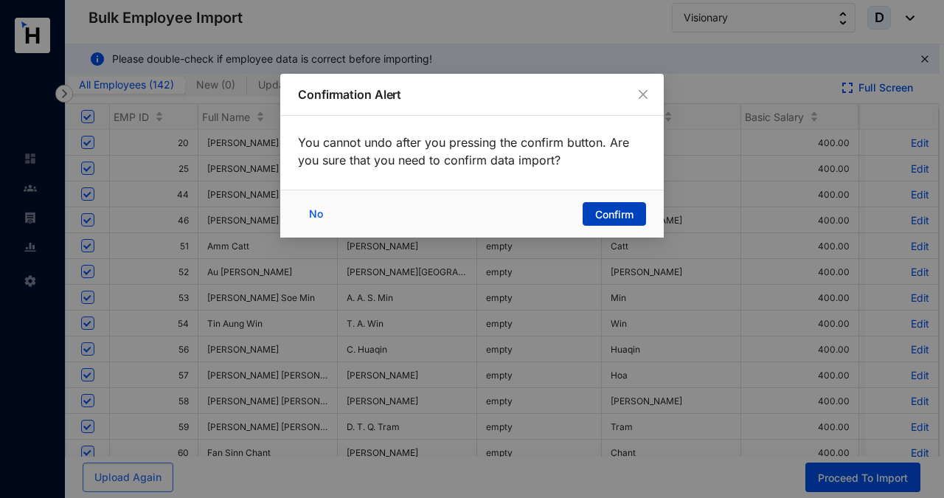
click at [613, 213] on span "Confirm" at bounding box center [614, 214] width 38 height 15
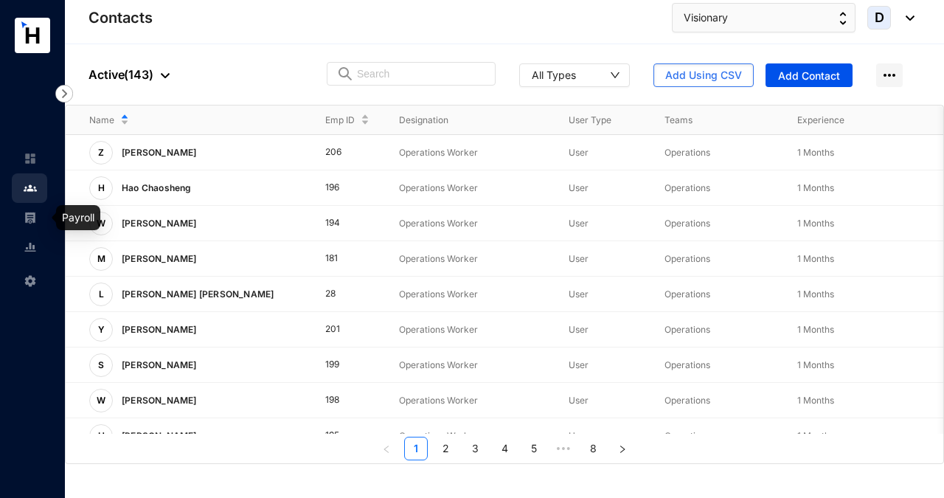
click at [26, 218] on img at bounding box center [30, 217] width 13 height 13
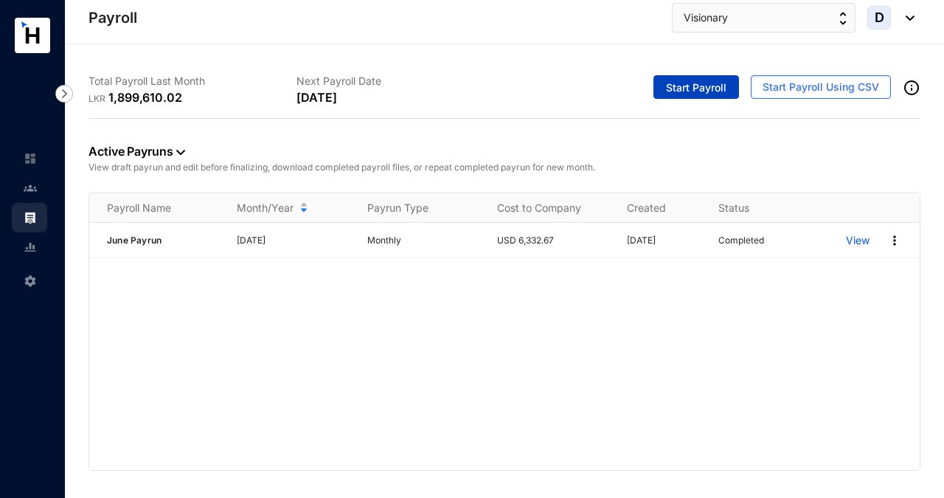
click at [683, 87] on span "Start Payroll" at bounding box center [696, 87] width 61 height 15
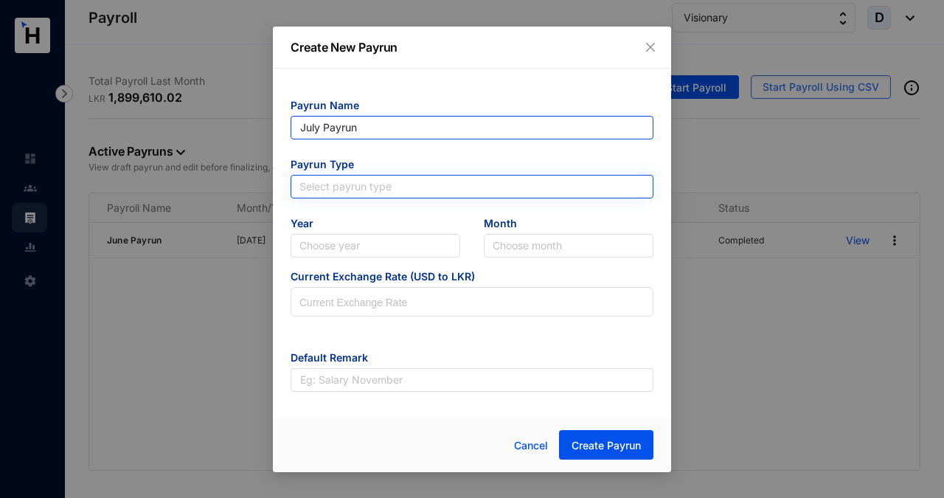
type input "July Payrun"
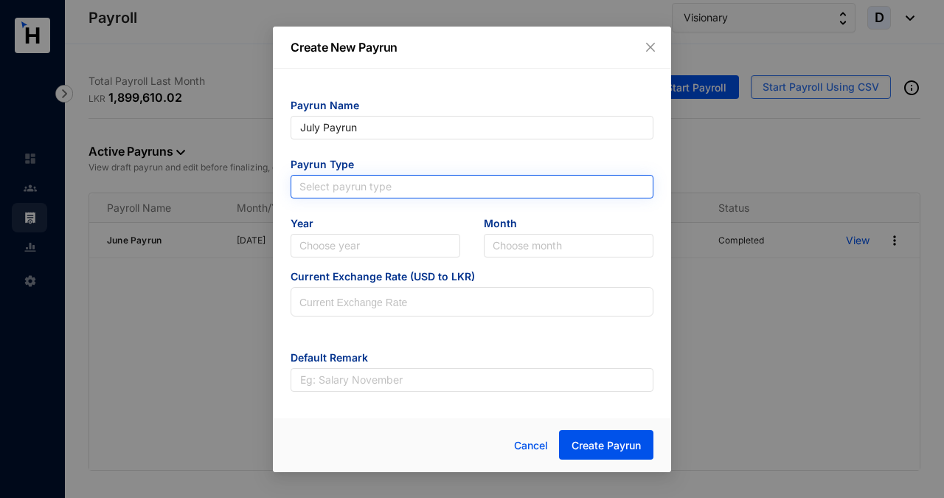
type input "July Payrun"
click at [432, 187] on input "search" at bounding box center [472, 187] width 345 height 22
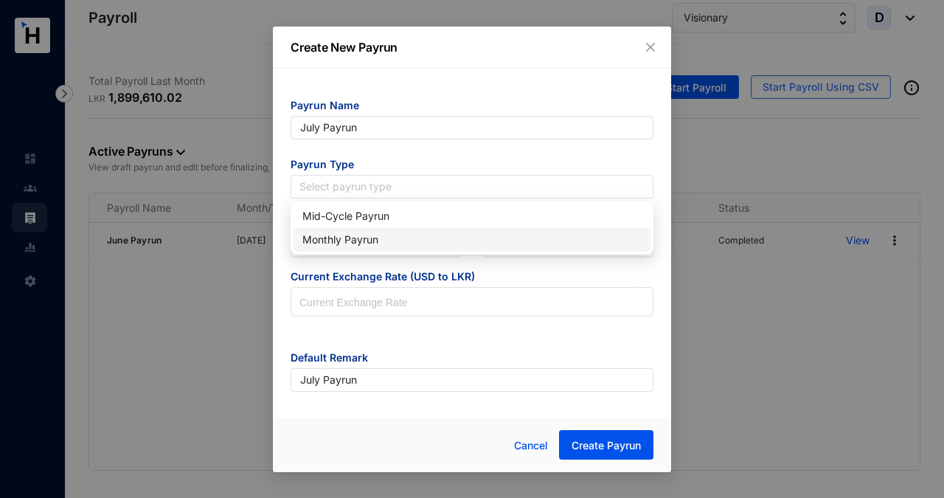
click at [401, 240] on div "Monthly Payrun" at bounding box center [472, 240] width 339 height 16
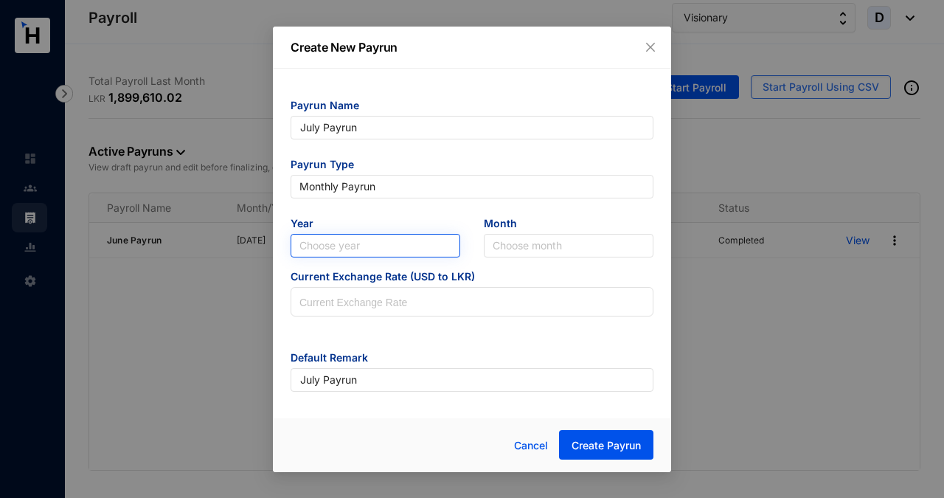
click at [395, 246] on input "search" at bounding box center [376, 246] width 152 height 22
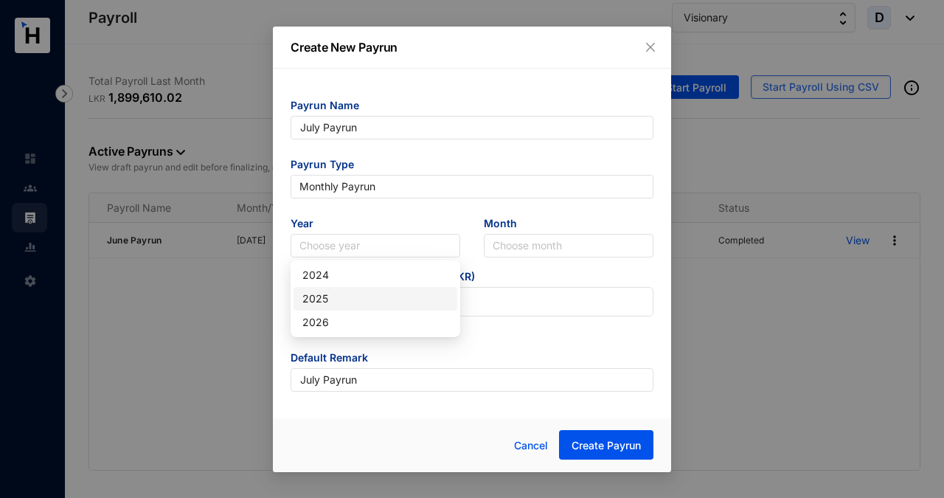
click at [382, 301] on div "2025" at bounding box center [376, 299] width 146 height 16
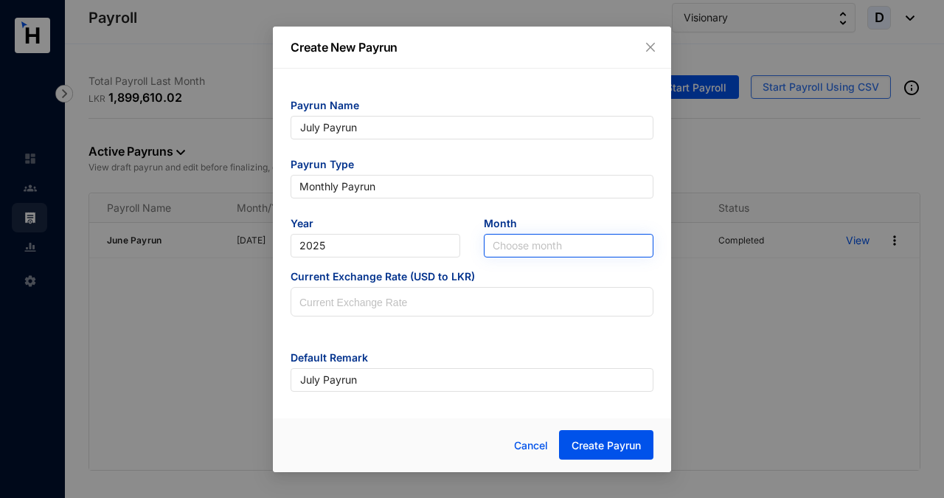
click at [516, 238] on input "search" at bounding box center [569, 246] width 152 height 22
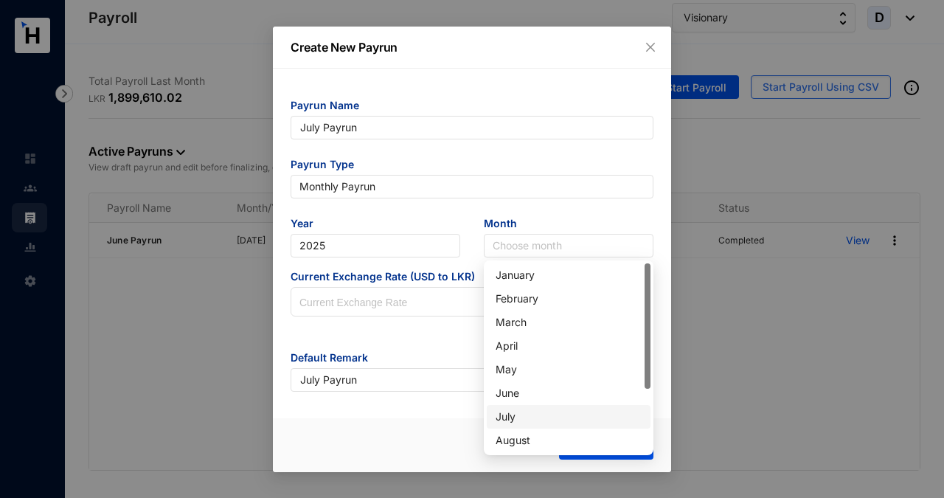
click at [519, 421] on div "July" at bounding box center [569, 417] width 146 height 16
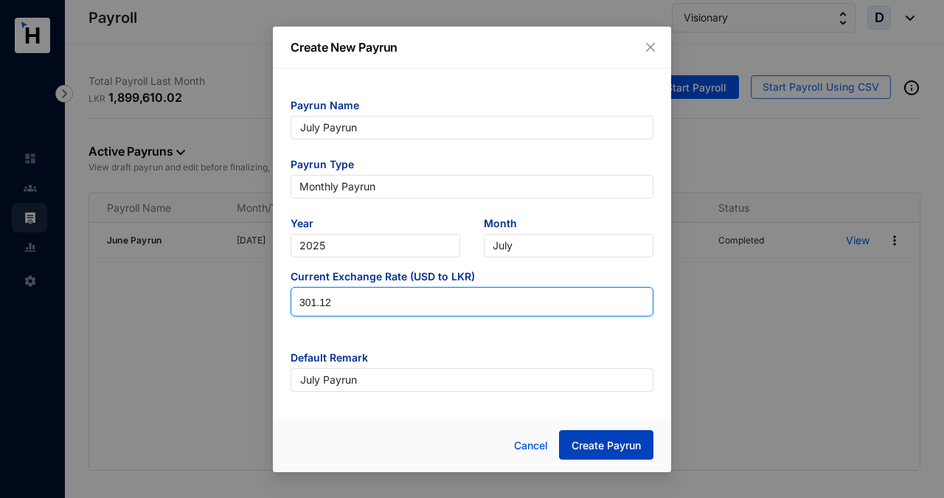
type input "301.12"
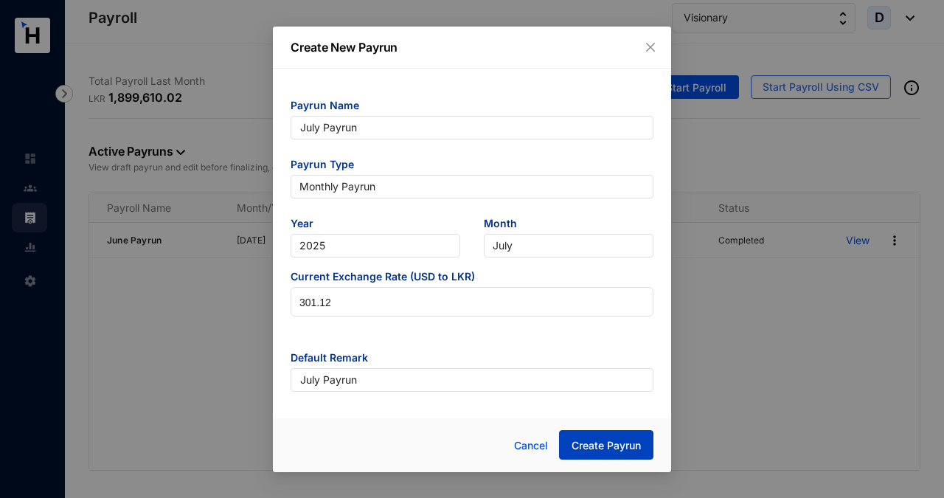
click at [598, 443] on span "Create Payrun" at bounding box center [606, 445] width 69 height 15
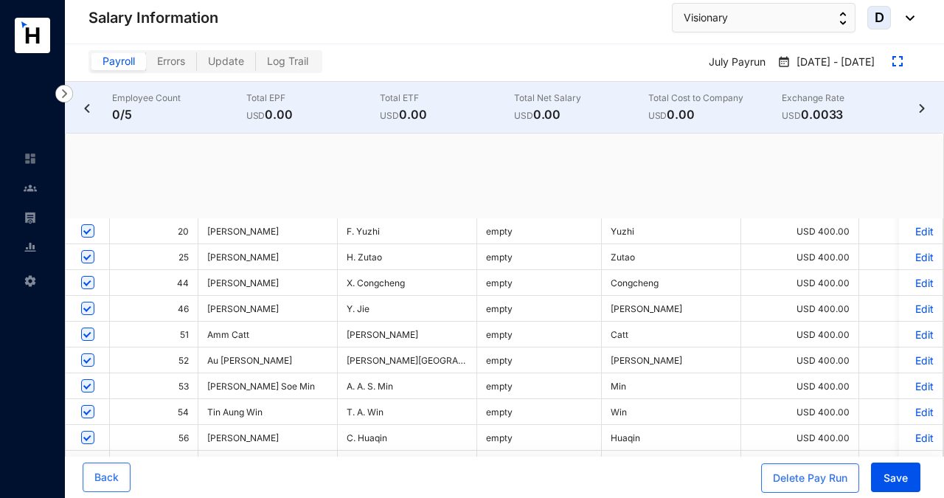
checkbox input "true"
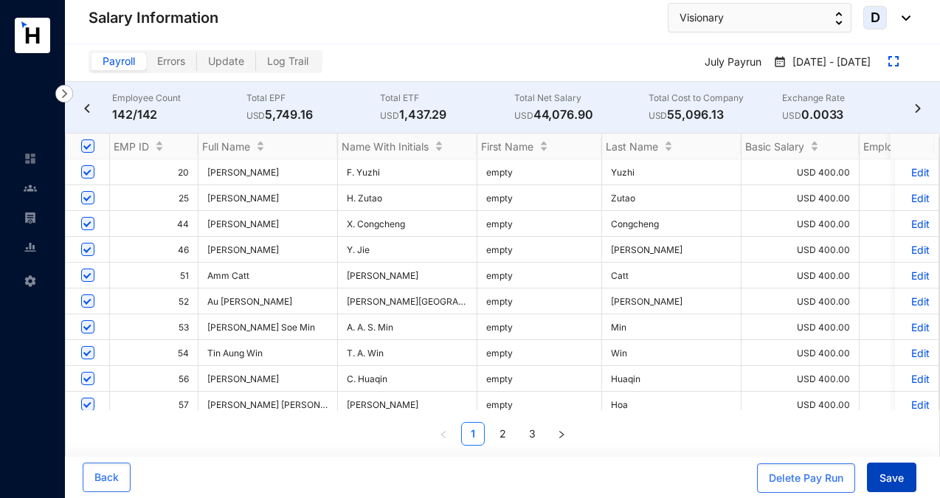
click at [893, 477] on span "Save" at bounding box center [892, 478] width 24 height 15
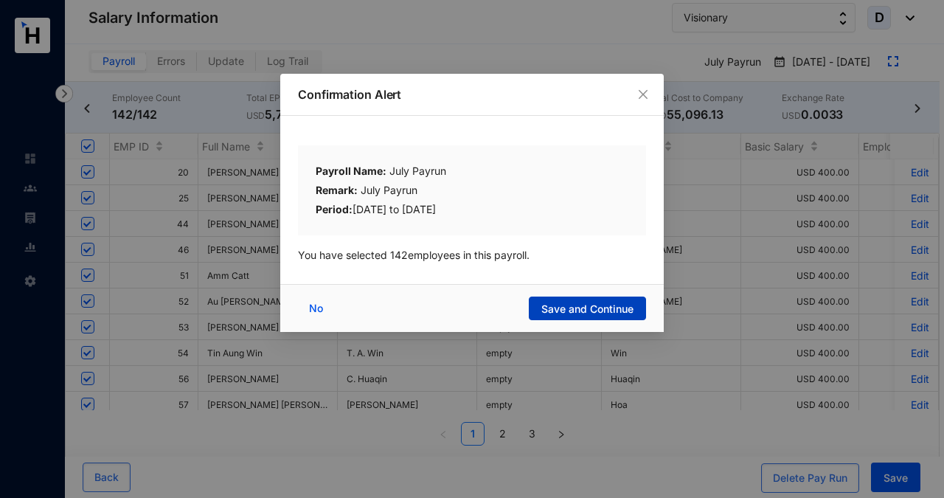
click at [592, 307] on span "Save and Continue" at bounding box center [588, 309] width 92 height 15
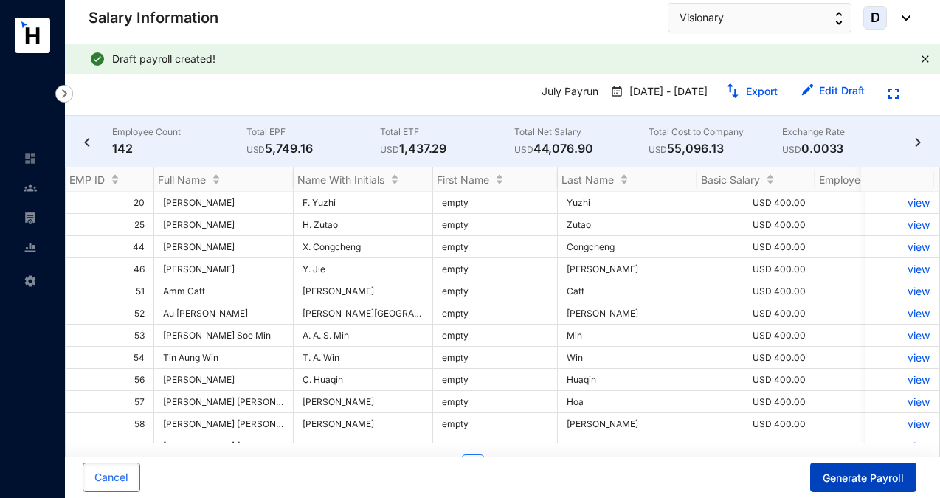
click at [867, 479] on span "Generate Payroll" at bounding box center [863, 478] width 81 height 15
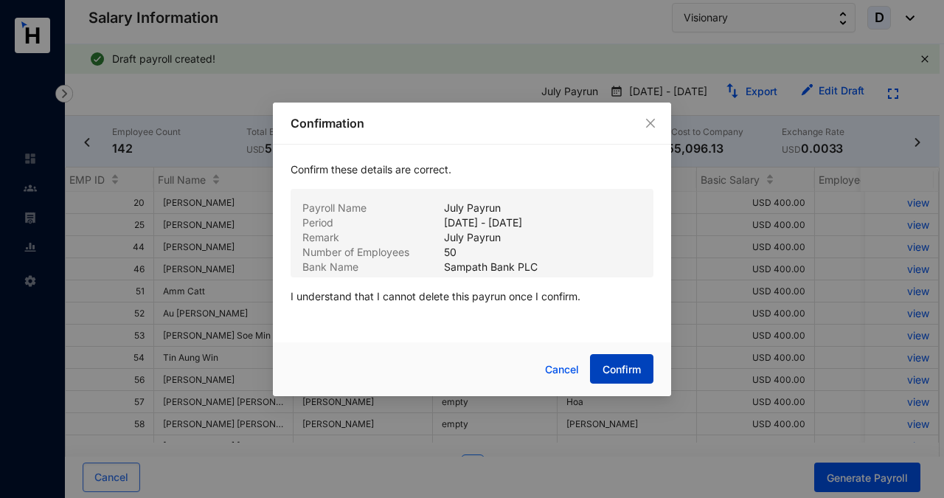
click at [626, 370] on span "Confirm" at bounding box center [622, 369] width 38 height 15
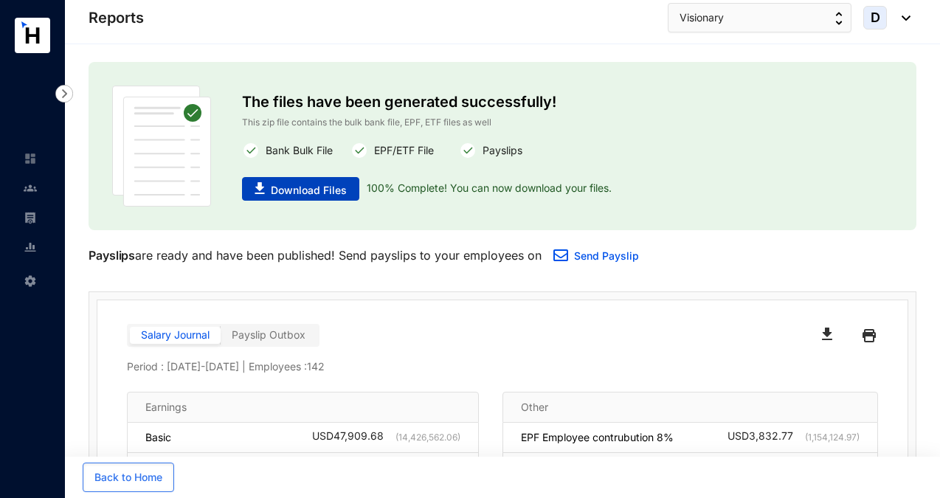
click at [306, 189] on span "Download Files" at bounding box center [309, 190] width 76 height 15
click at [29, 218] on img at bounding box center [30, 217] width 13 height 13
